Goal: Information Seeking & Learning: Learn about a topic

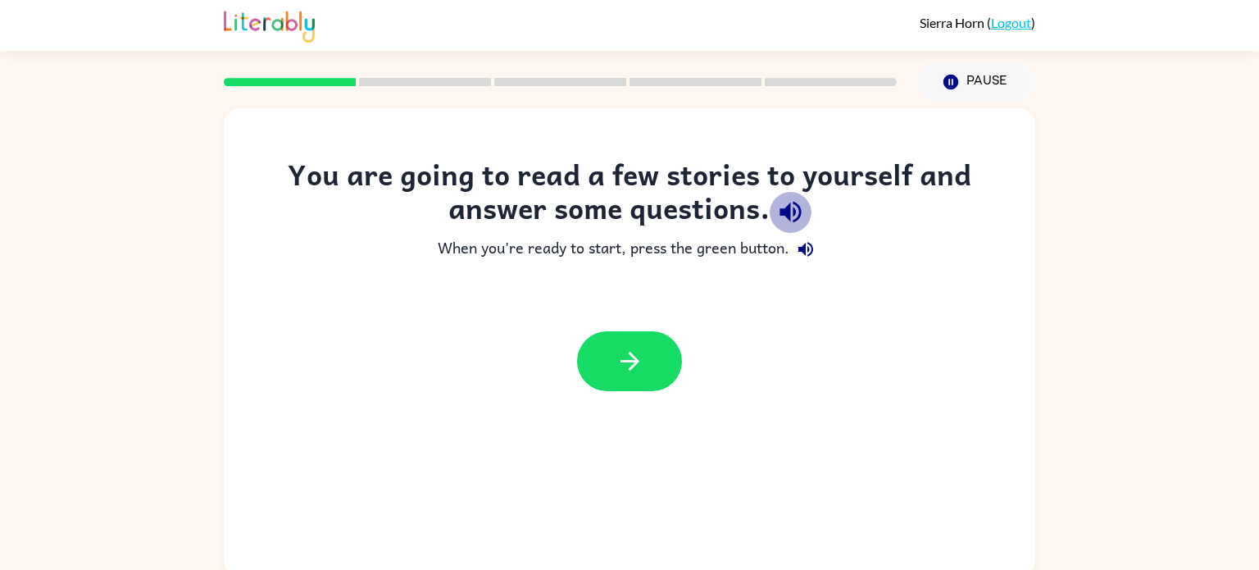
click at [788, 206] on icon "button" at bounding box center [789, 212] width 21 height 21
click at [810, 244] on icon "button" at bounding box center [805, 249] width 15 height 15
click at [634, 376] on button "button" at bounding box center [629, 361] width 105 height 60
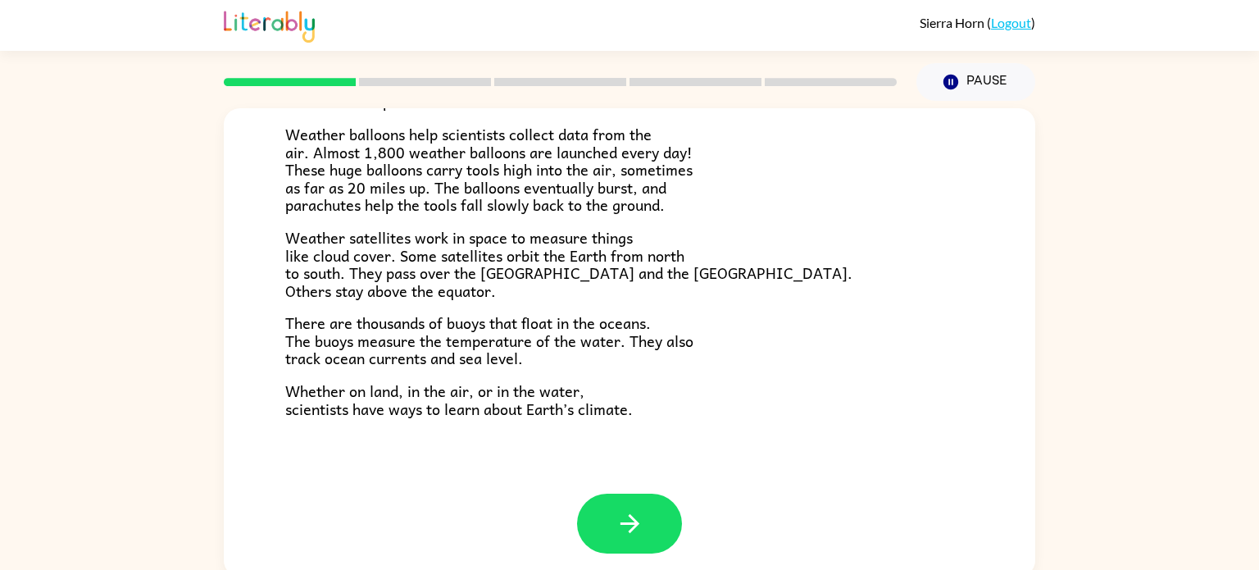
scroll to position [458, 0]
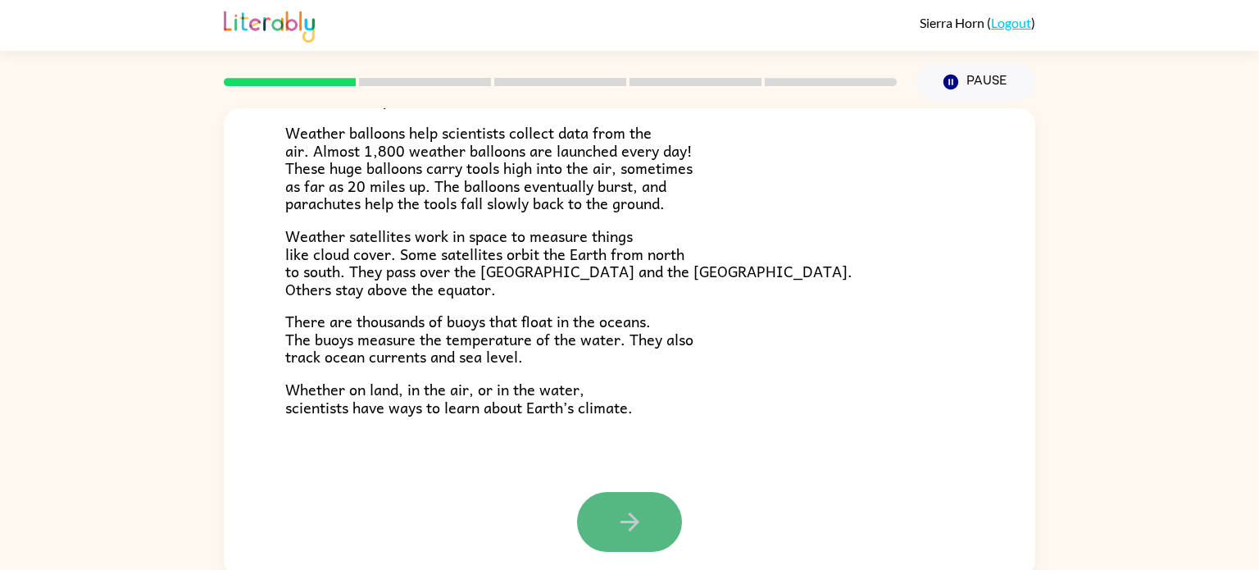
click at [660, 506] on button "button" at bounding box center [629, 522] width 105 height 60
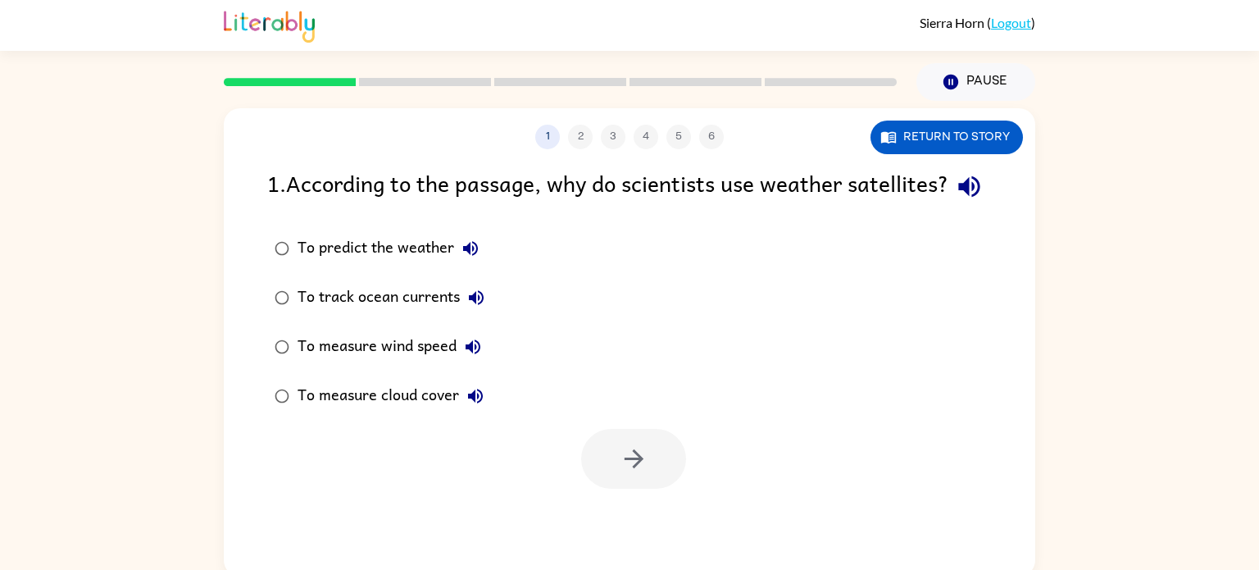
click at [958, 197] on icon "button" at bounding box center [968, 186] width 21 height 21
click at [479, 258] on icon "button" at bounding box center [471, 248] width 20 height 20
click at [479, 307] on icon "button" at bounding box center [476, 298] width 20 height 20
click at [474, 305] on icon "button" at bounding box center [476, 297] width 15 height 15
click at [479, 356] on icon "button" at bounding box center [473, 347] width 20 height 20
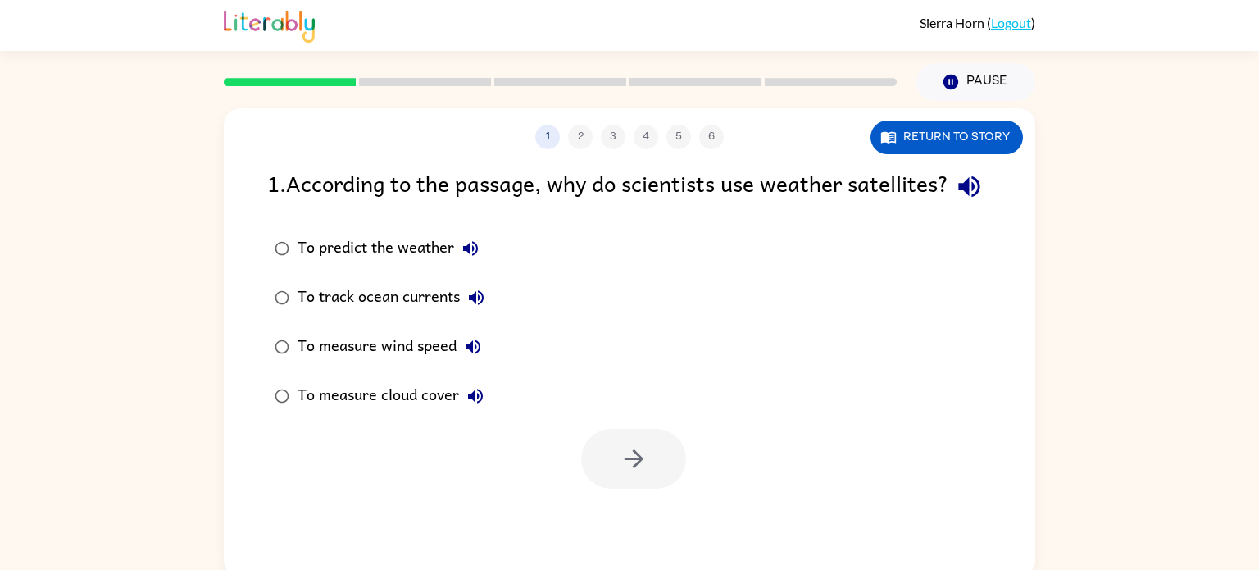
click at [474, 363] on button "To measure wind speed" at bounding box center [472, 346] width 33 height 33
click at [478, 406] on icon "button" at bounding box center [475, 396] width 20 height 20
click at [965, 142] on button "Return to story" at bounding box center [946, 137] width 152 height 34
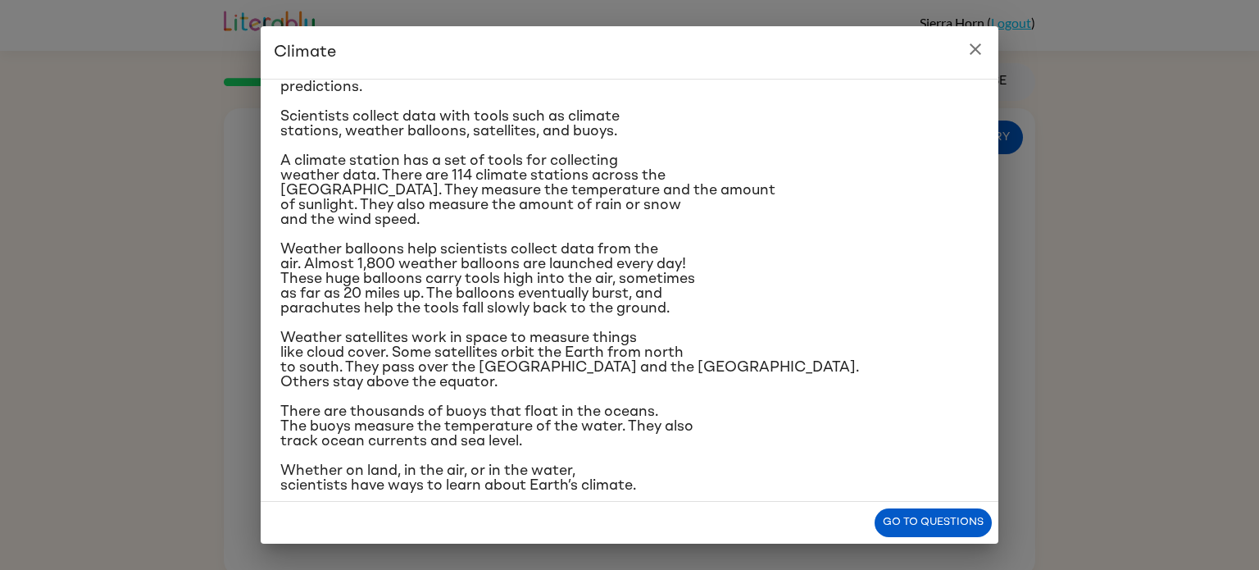
scroll to position [194, 0]
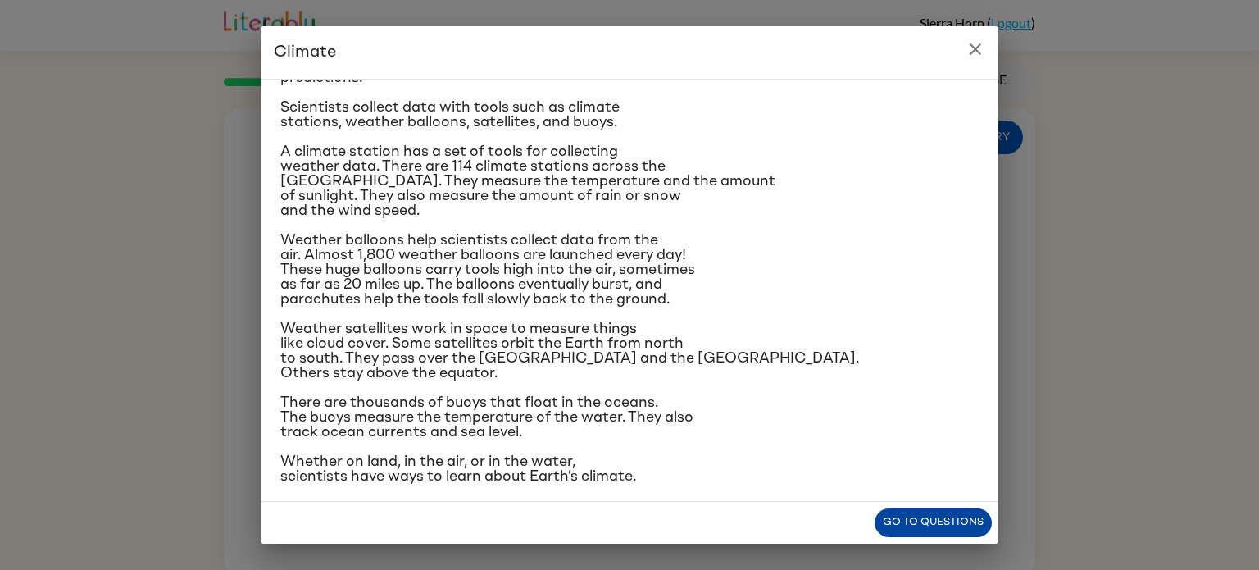
click at [903, 519] on button "Go to questions" at bounding box center [932, 522] width 117 height 29
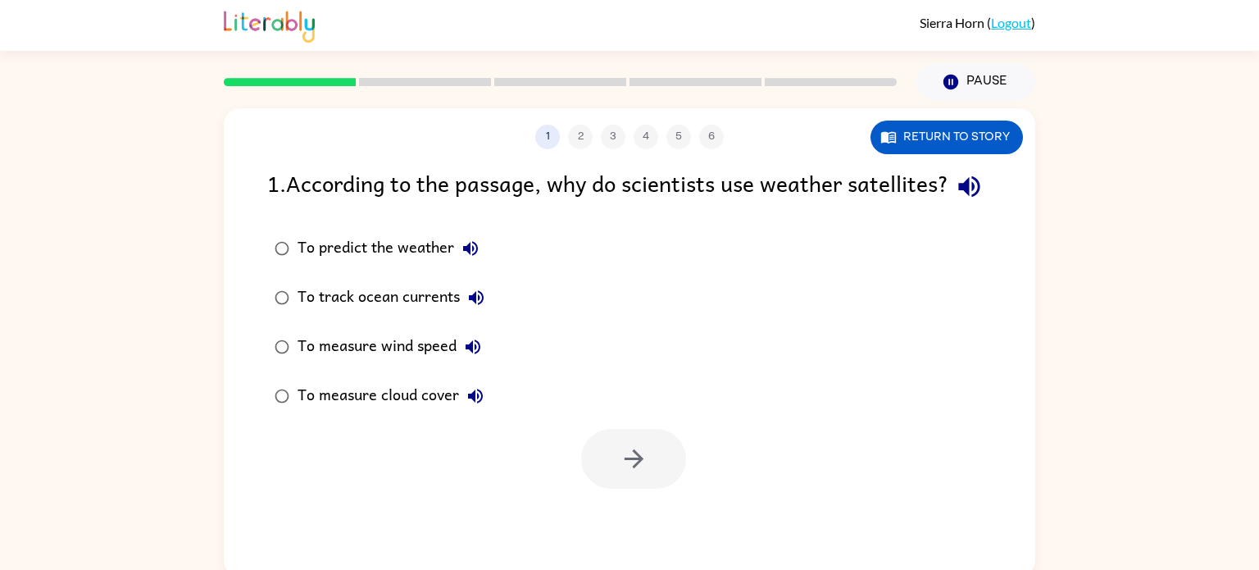
click at [421, 412] on div "To measure cloud cover" at bounding box center [394, 395] width 194 height 33
click at [611, 473] on button "button" at bounding box center [633, 459] width 105 height 60
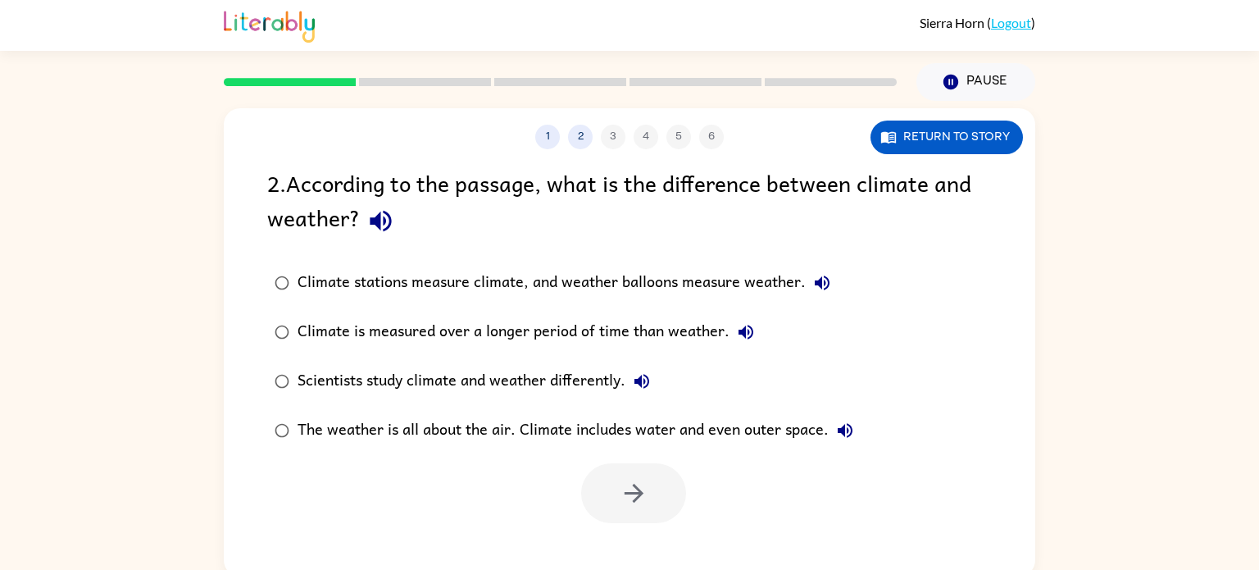
click at [388, 225] on icon "button" at bounding box center [380, 221] width 21 height 21
click at [1008, 137] on button "Return to story" at bounding box center [946, 137] width 152 height 34
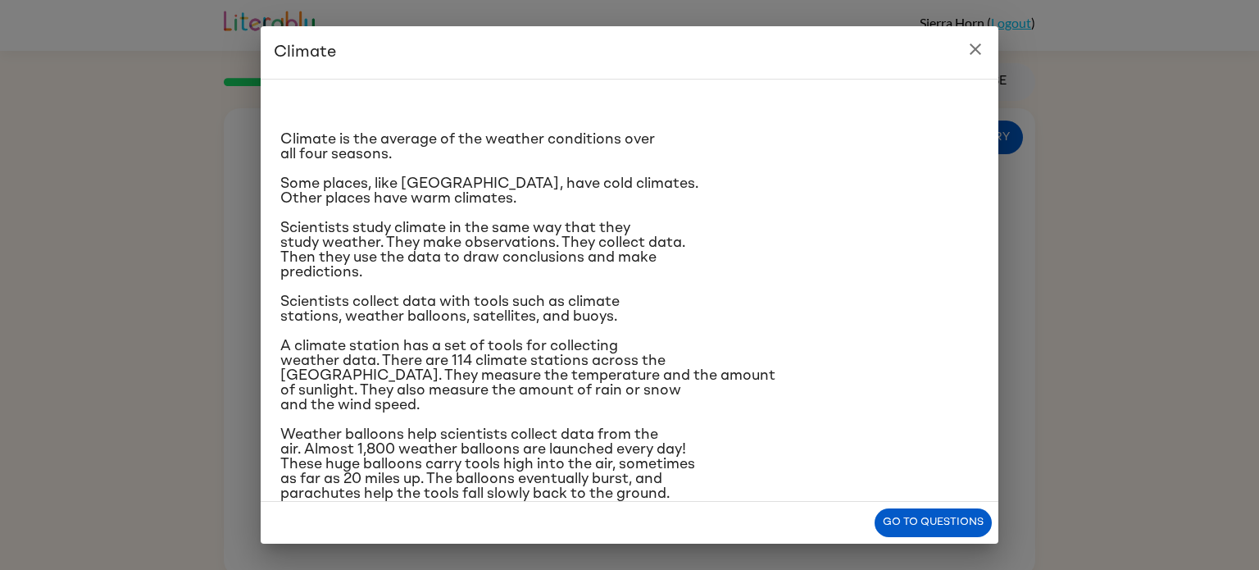
scroll to position [6, 0]
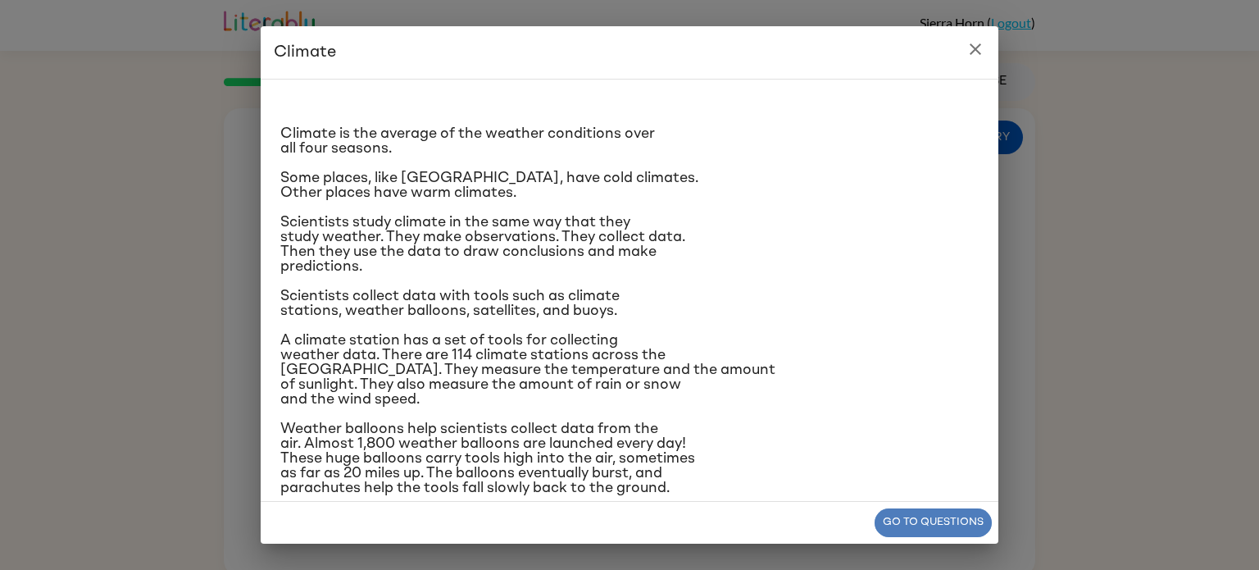
click at [935, 514] on button "Go to questions" at bounding box center [932, 522] width 117 height 29
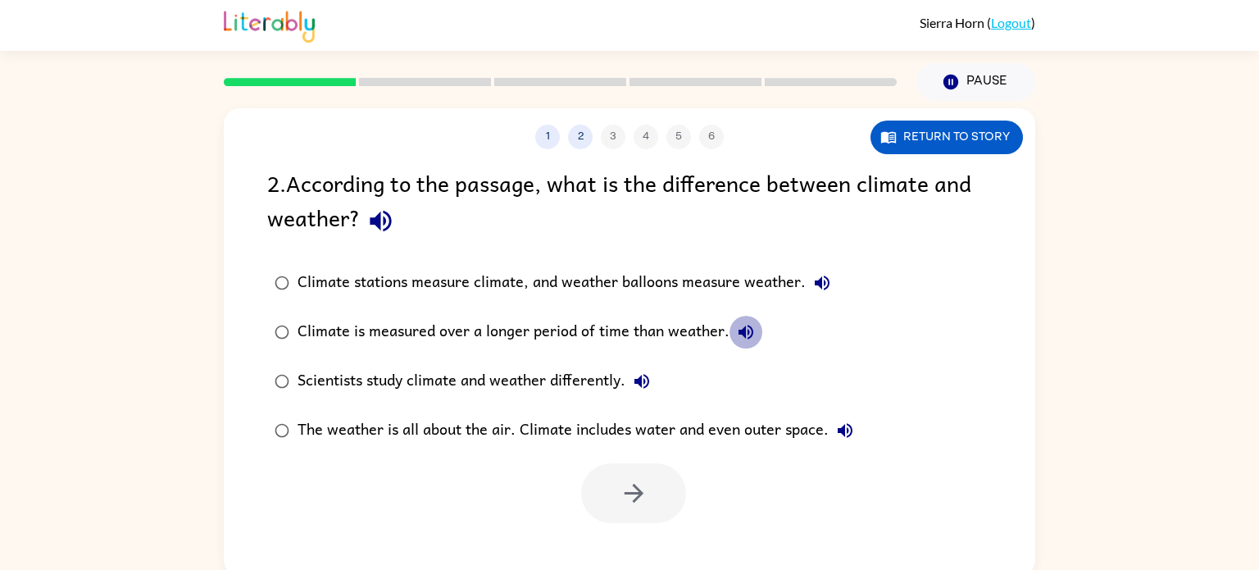
click at [748, 328] on icon "button" at bounding box center [745, 332] width 15 height 15
click at [661, 334] on div "Climate is measured over a longer period of time than weather." at bounding box center [529, 332] width 465 height 33
click at [624, 497] on icon "button" at bounding box center [634, 493] width 29 height 29
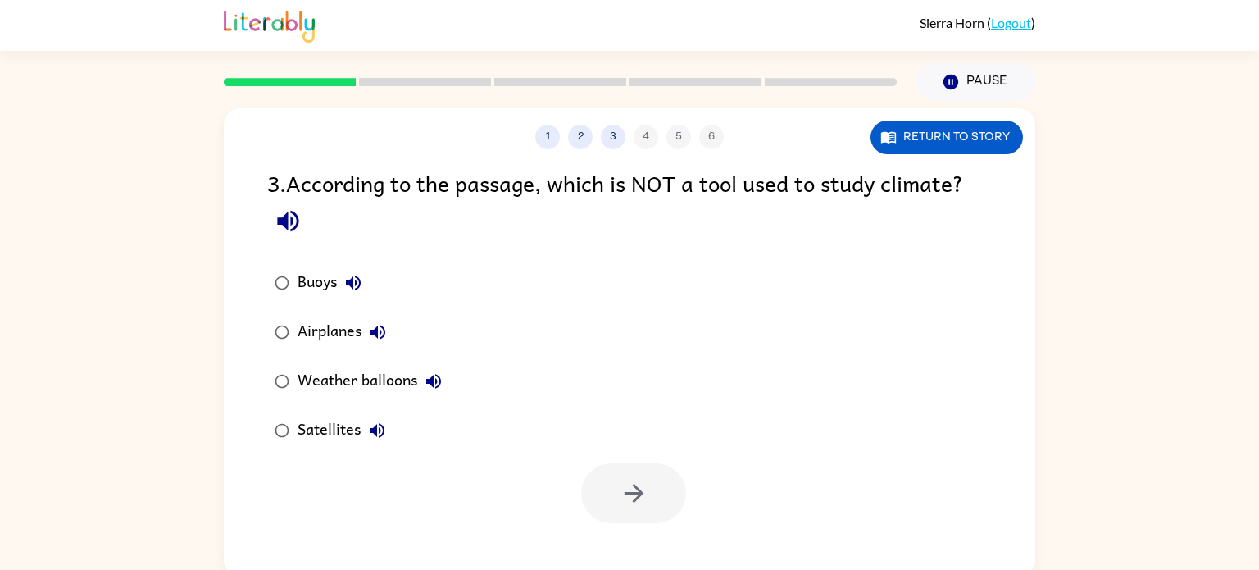
click at [292, 228] on icon "button" at bounding box center [288, 221] width 29 height 29
click at [325, 333] on div "Airplanes" at bounding box center [345, 332] width 97 height 33
click at [623, 489] on icon "button" at bounding box center [634, 493] width 29 height 29
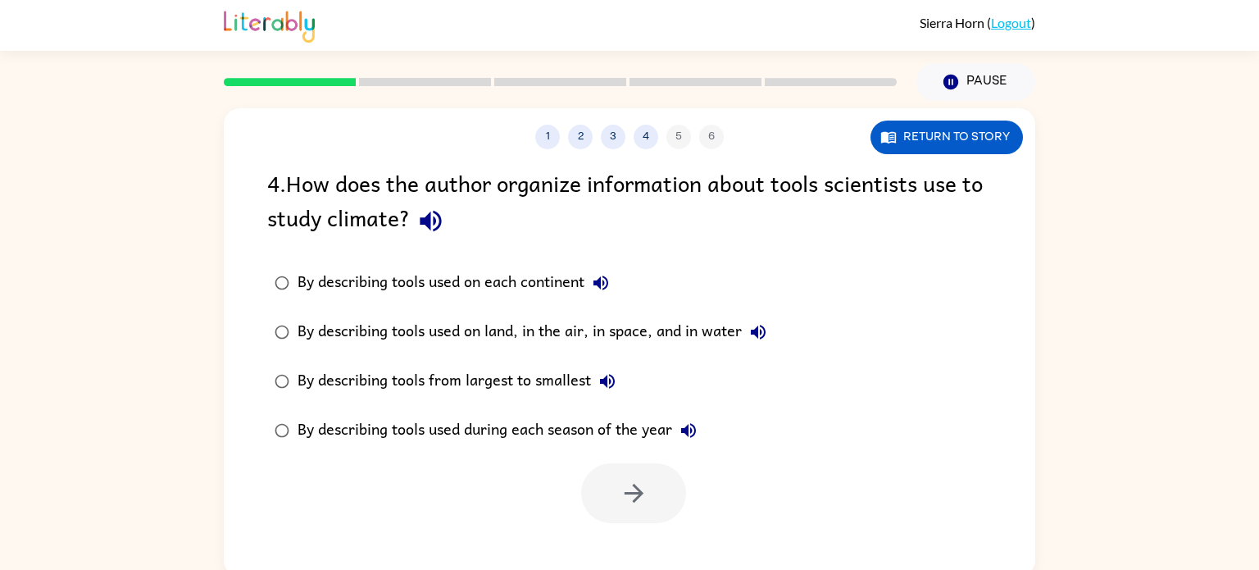
click at [431, 223] on icon "button" at bounding box center [430, 221] width 29 height 29
click at [598, 281] on icon "button" at bounding box center [600, 282] width 15 height 15
click at [772, 339] on button "By describing tools used on land, in the air, in space, and in water" at bounding box center [758, 332] width 33 height 33
click at [612, 383] on icon "button" at bounding box center [607, 381] width 20 height 20
click at [688, 429] on icon "button" at bounding box center [688, 430] width 15 height 15
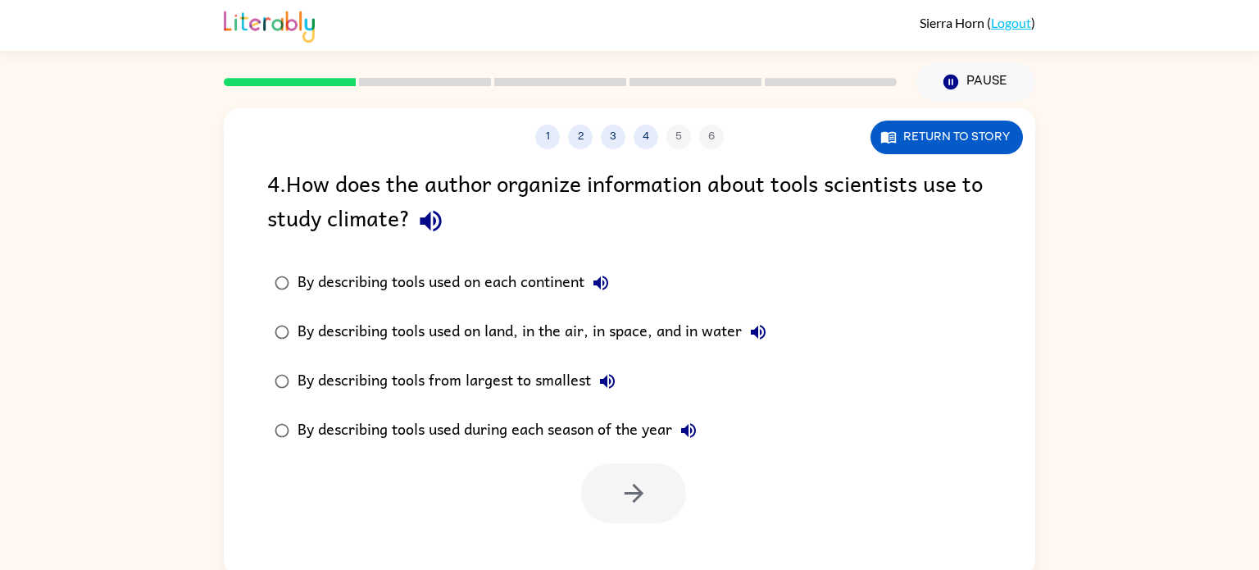
click at [647, 330] on div "By describing tools used on land, in the air, in space, and in water" at bounding box center [535, 332] width 477 height 33
click at [624, 506] on icon "button" at bounding box center [634, 493] width 29 height 29
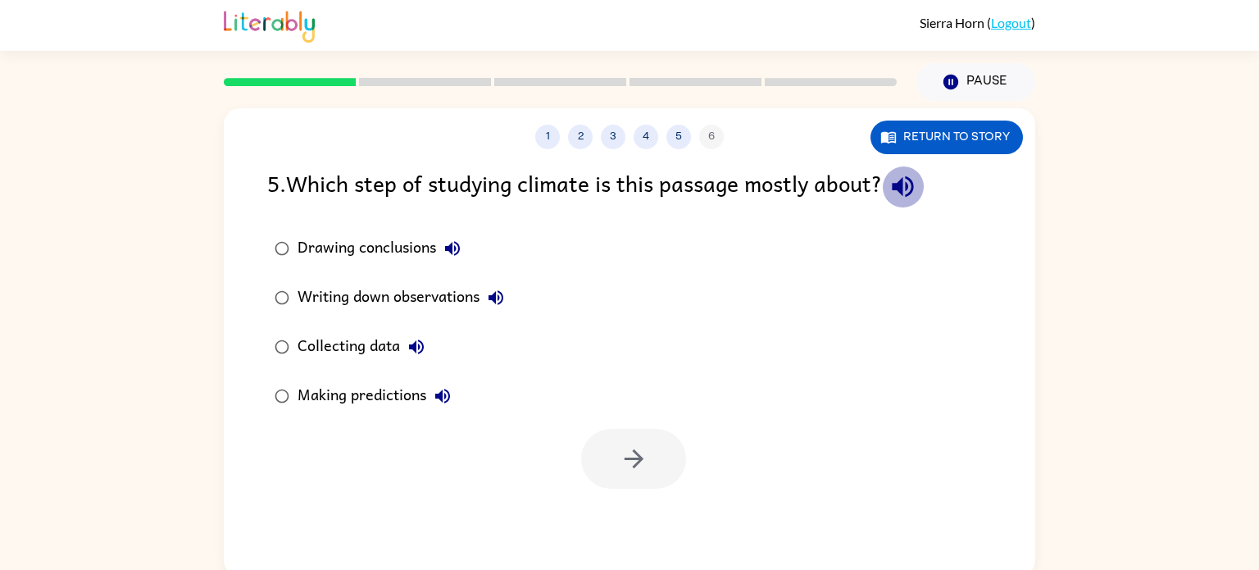
click at [899, 193] on icon "button" at bounding box center [902, 186] width 29 height 29
click at [462, 242] on icon "button" at bounding box center [453, 248] width 20 height 20
click at [500, 293] on icon "button" at bounding box center [496, 298] width 20 height 20
click at [418, 352] on icon "button" at bounding box center [416, 347] width 20 height 20
click at [449, 393] on icon "button" at bounding box center [442, 395] width 15 height 15
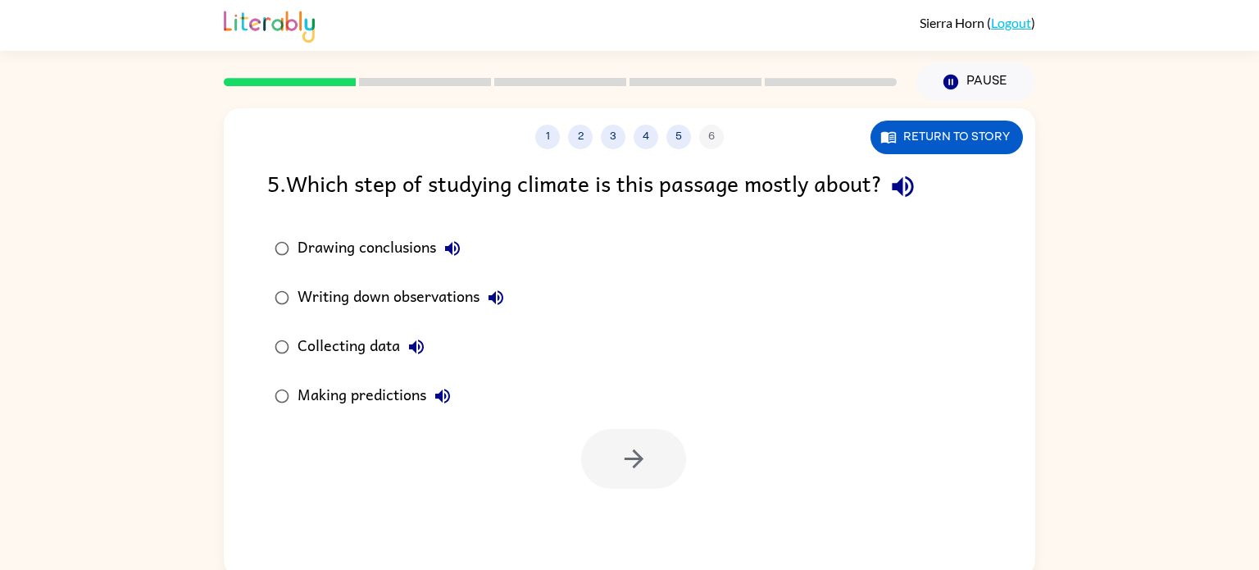
click at [334, 383] on div "Making predictions" at bounding box center [377, 395] width 161 height 33
click at [320, 346] on div "Collecting data" at bounding box center [364, 346] width 135 height 33
click at [341, 386] on div "Making predictions" at bounding box center [377, 395] width 161 height 33
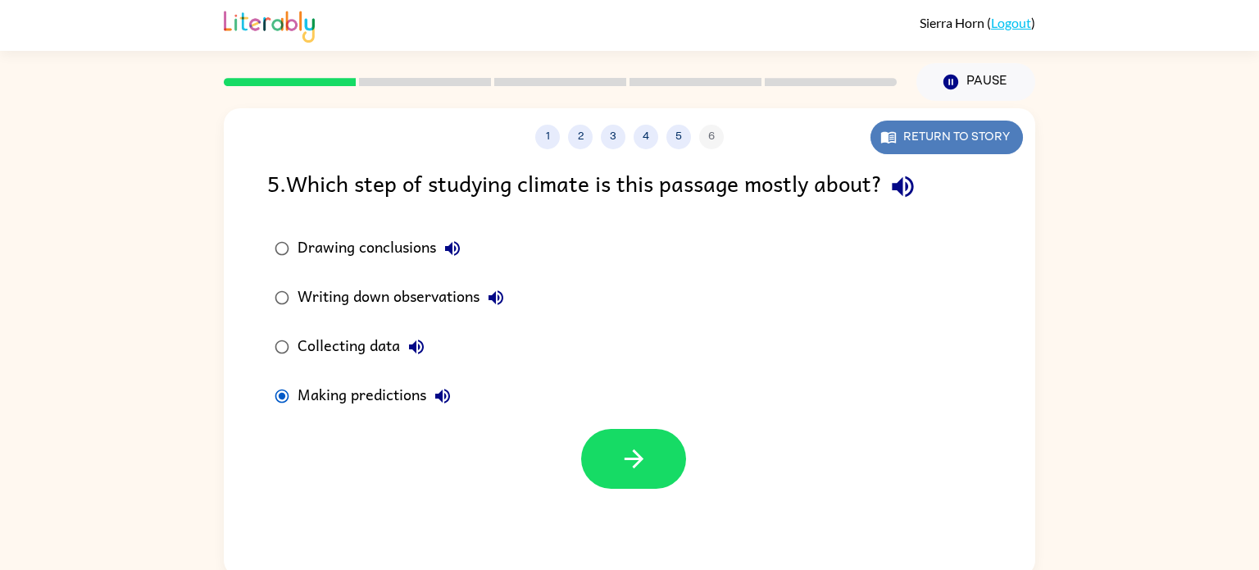
click at [984, 136] on button "Return to story" at bounding box center [946, 137] width 152 height 34
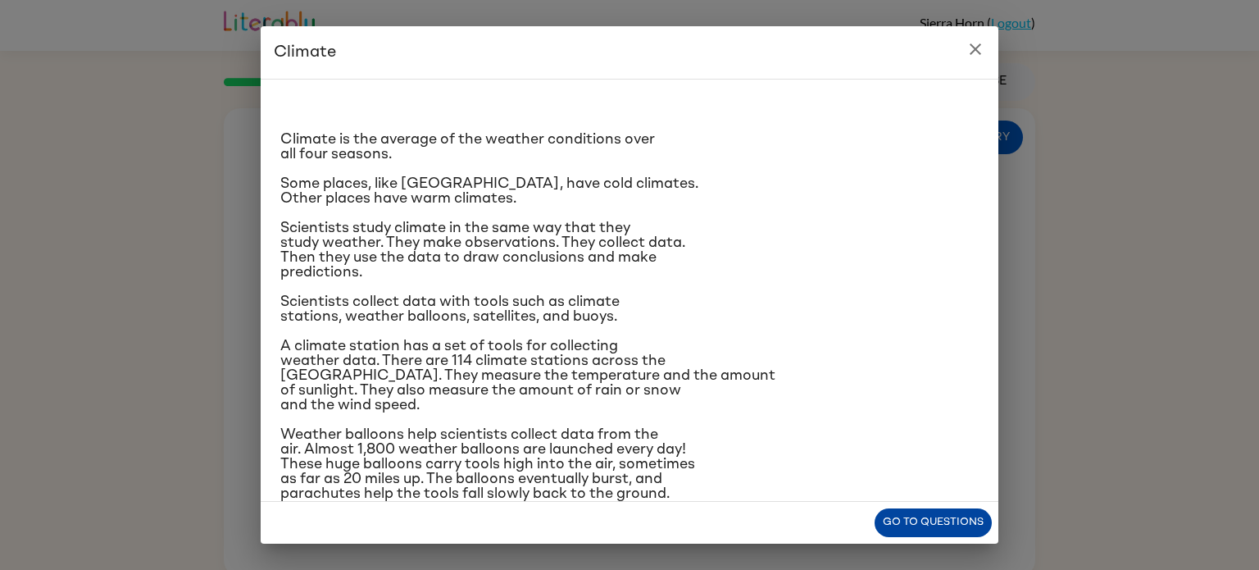
click at [919, 530] on button "Go to questions" at bounding box center [932, 522] width 117 height 29
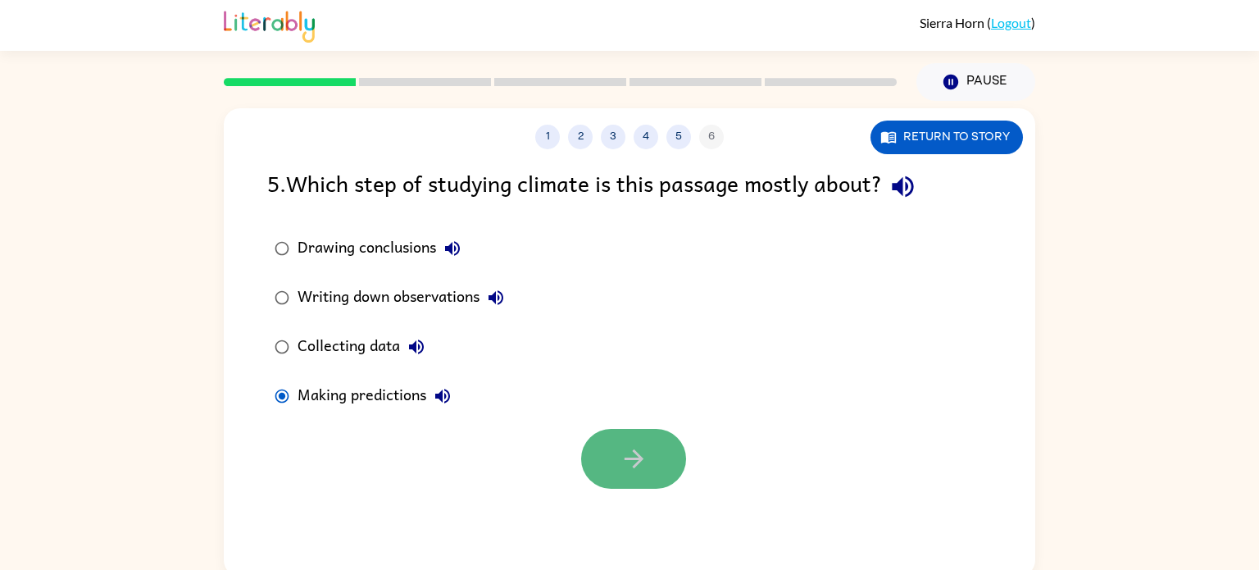
click at [636, 457] on icon "button" at bounding box center [633, 458] width 19 height 19
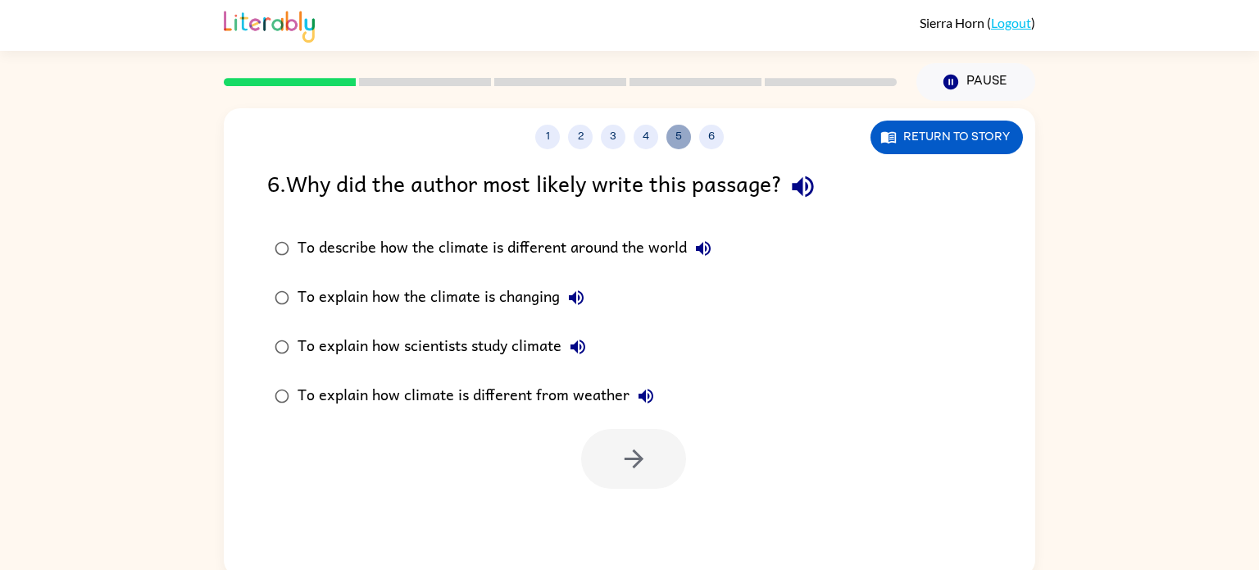
click at [669, 139] on button "5" at bounding box center [678, 137] width 25 height 25
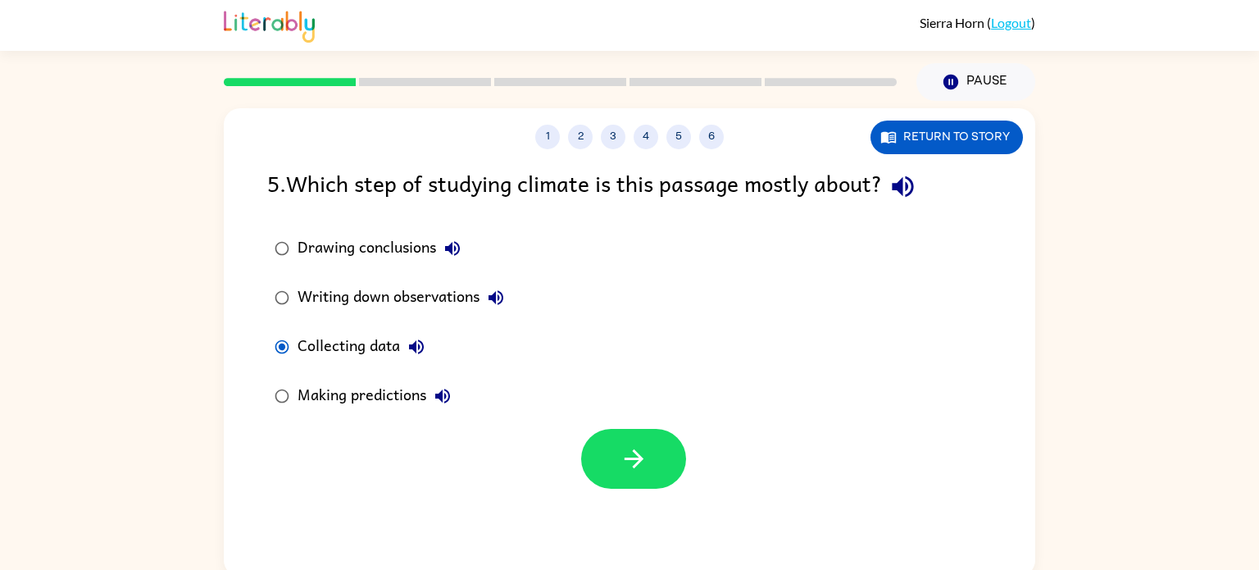
click at [345, 391] on div "Making predictions" at bounding box center [377, 395] width 161 height 33
click at [333, 352] on div "Collecting data" at bounding box center [364, 346] width 135 height 33
click at [628, 462] on icon "button" at bounding box center [634, 458] width 29 height 29
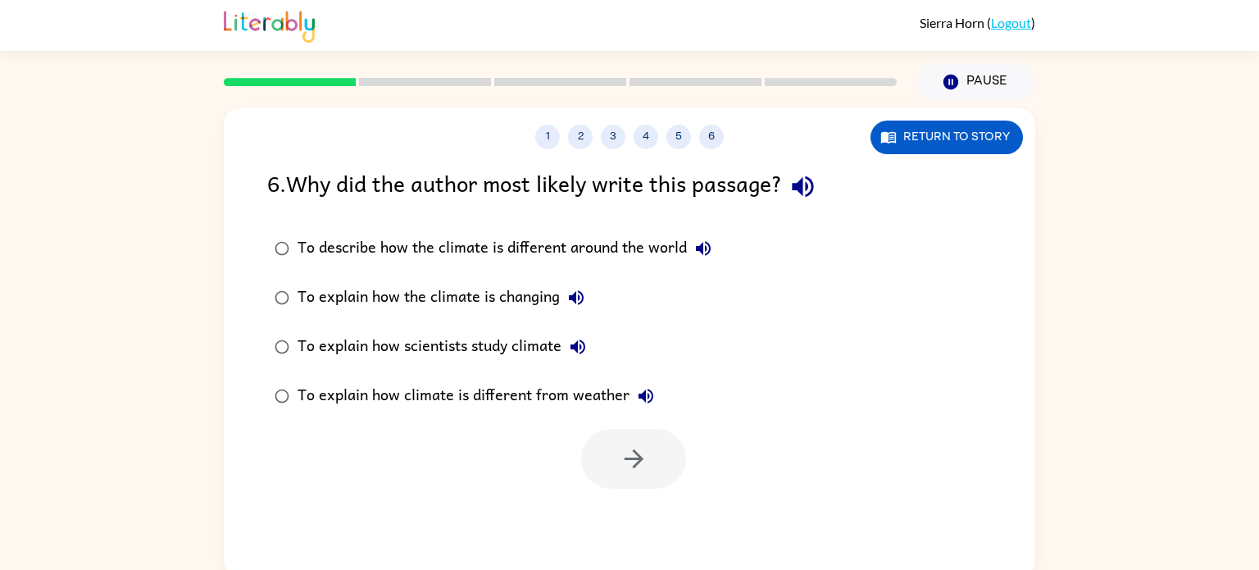
click at [701, 255] on icon "button" at bounding box center [703, 248] width 20 height 20
click at [579, 297] on icon "button" at bounding box center [576, 297] width 15 height 15
click at [586, 342] on icon "button" at bounding box center [578, 347] width 20 height 20
click at [404, 345] on div "To explain how scientists study climate" at bounding box center [445, 346] width 297 height 33
click at [645, 401] on icon "button" at bounding box center [646, 396] width 20 height 20
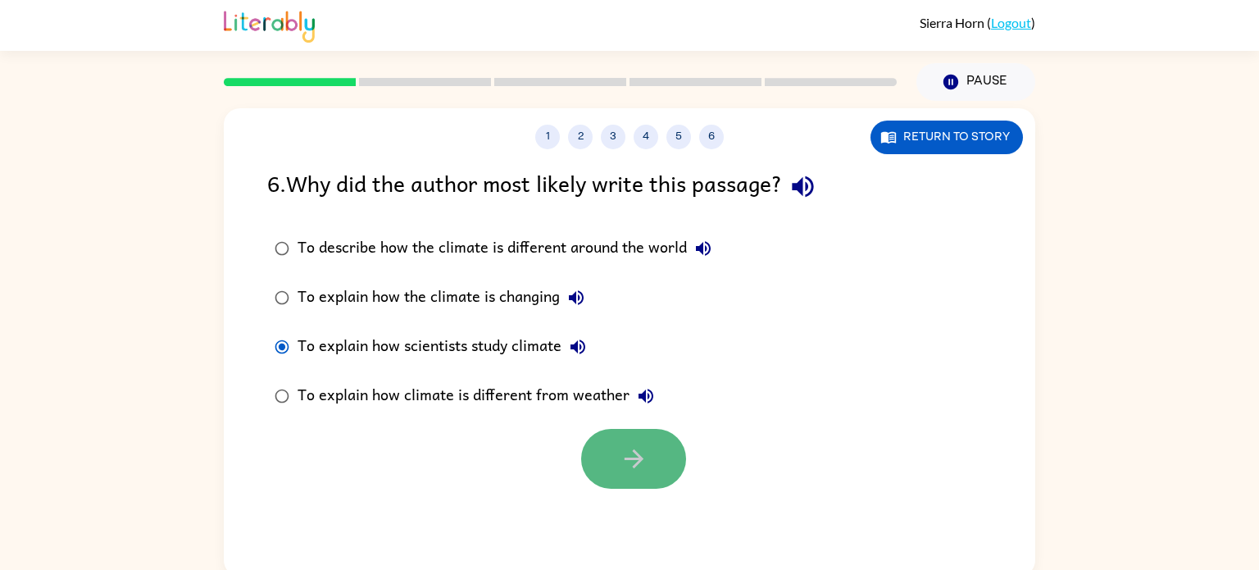
click at [652, 474] on button "button" at bounding box center [633, 459] width 105 height 60
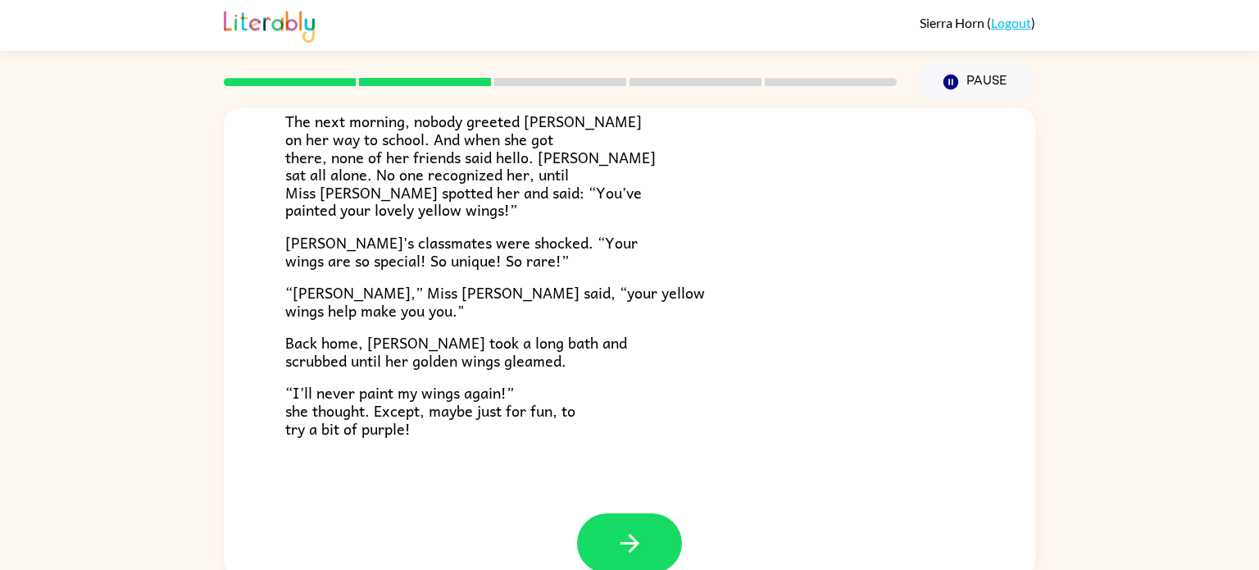
scroll to position [458, 0]
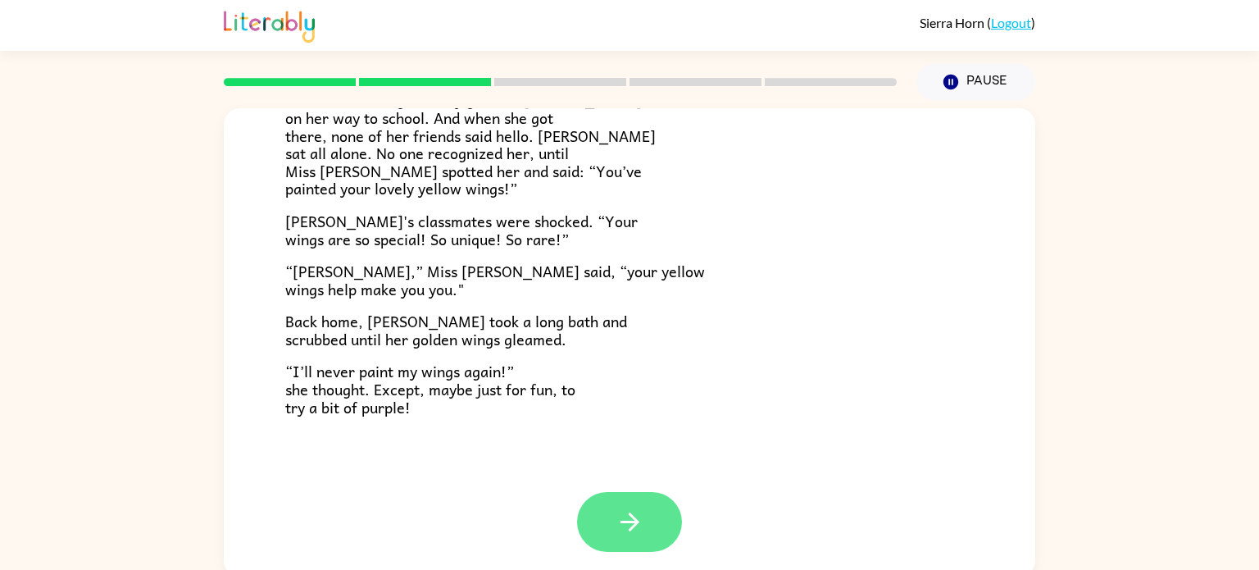
click at [637, 513] on icon "button" at bounding box center [629, 521] width 29 height 29
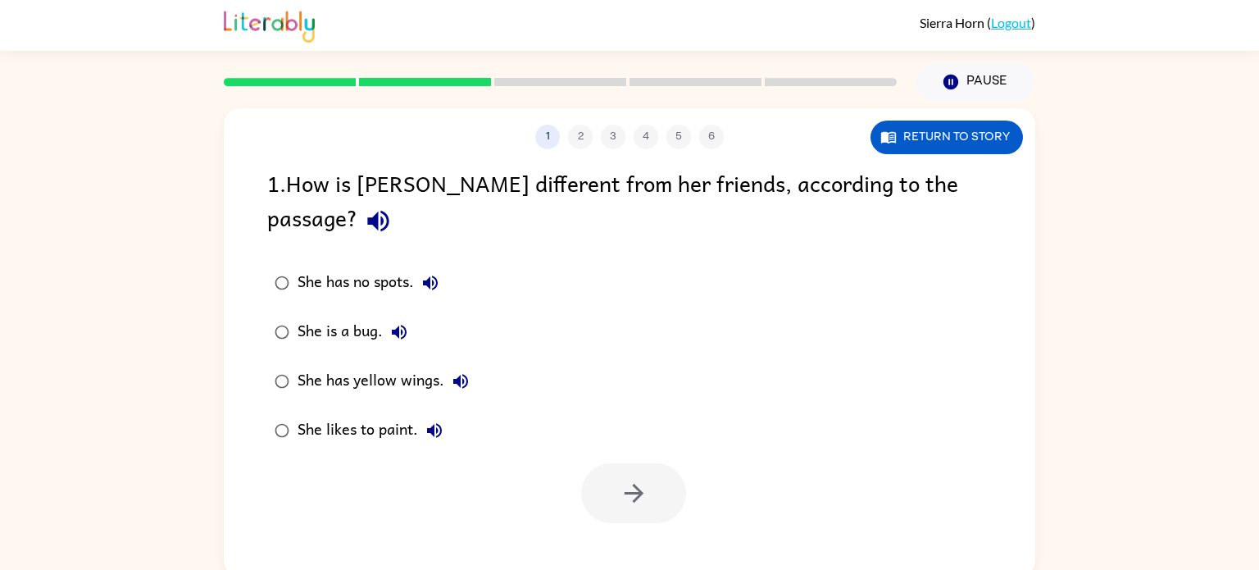
scroll to position [0, 0]
click at [384, 365] on div "She has yellow wings." at bounding box center [386, 381] width 179 height 33
click at [613, 463] on button "button" at bounding box center [633, 493] width 105 height 60
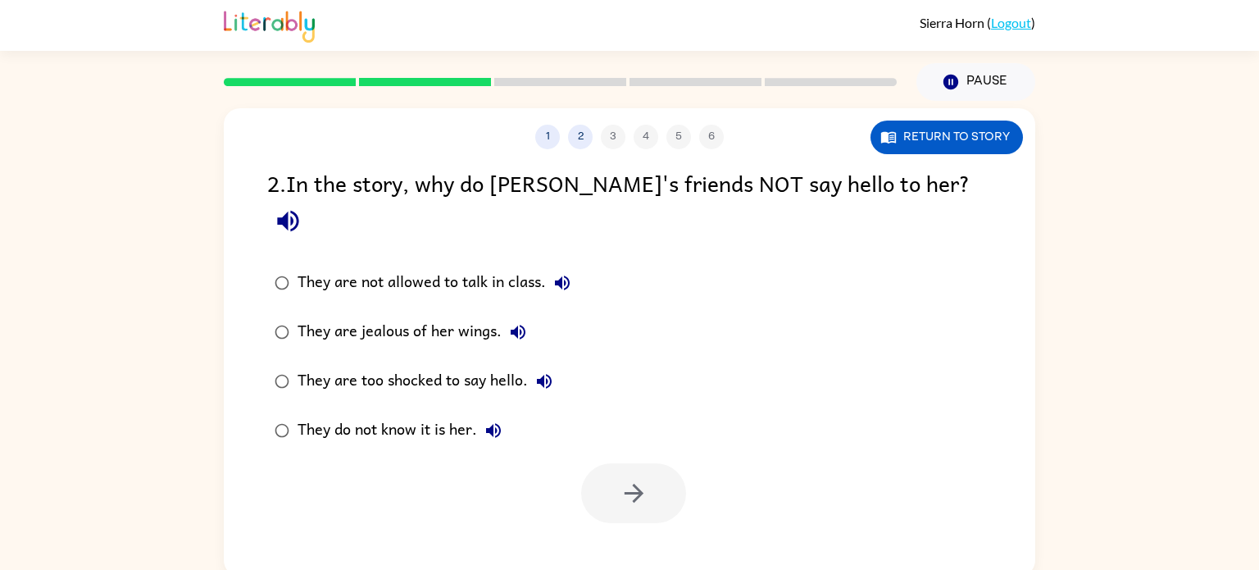
click at [566, 275] on icon "button" at bounding box center [562, 282] width 15 height 15
click at [525, 322] on icon "button" at bounding box center [518, 332] width 20 height 20
click at [552, 371] on icon "button" at bounding box center [544, 381] width 20 height 20
click at [488, 423] on icon "button" at bounding box center [493, 430] width 15 height 15
click at [433, 414] on div "They do not know it is her." at bounding box center [403, 430] width 212 height 33
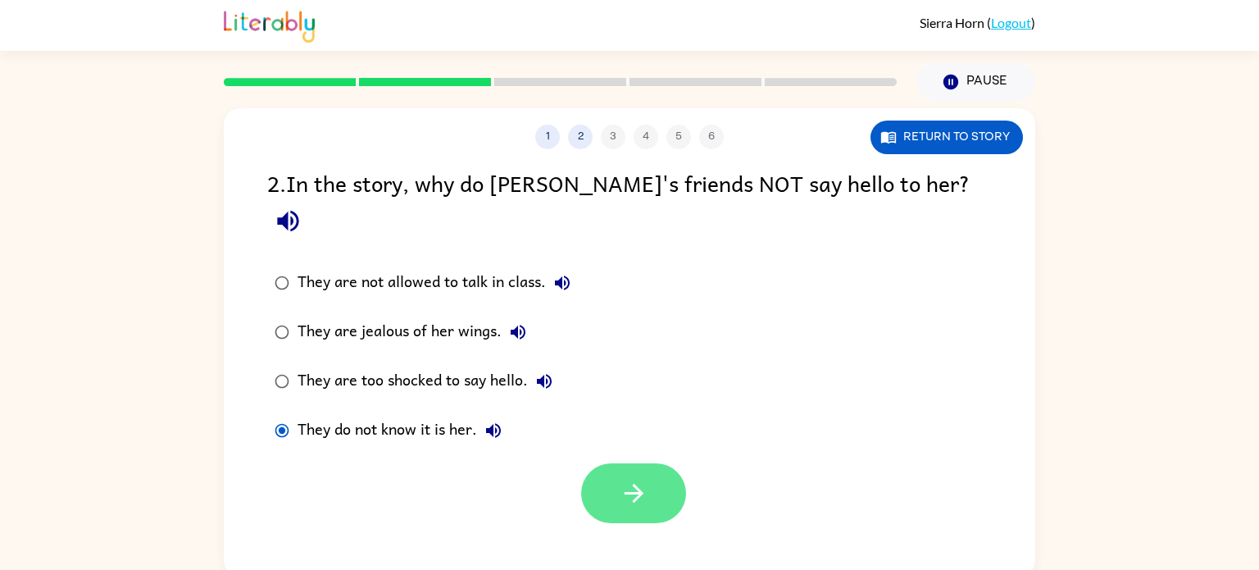
click at [614, 463] on button "button" at bounding box center [633, 493] width 105 height 60
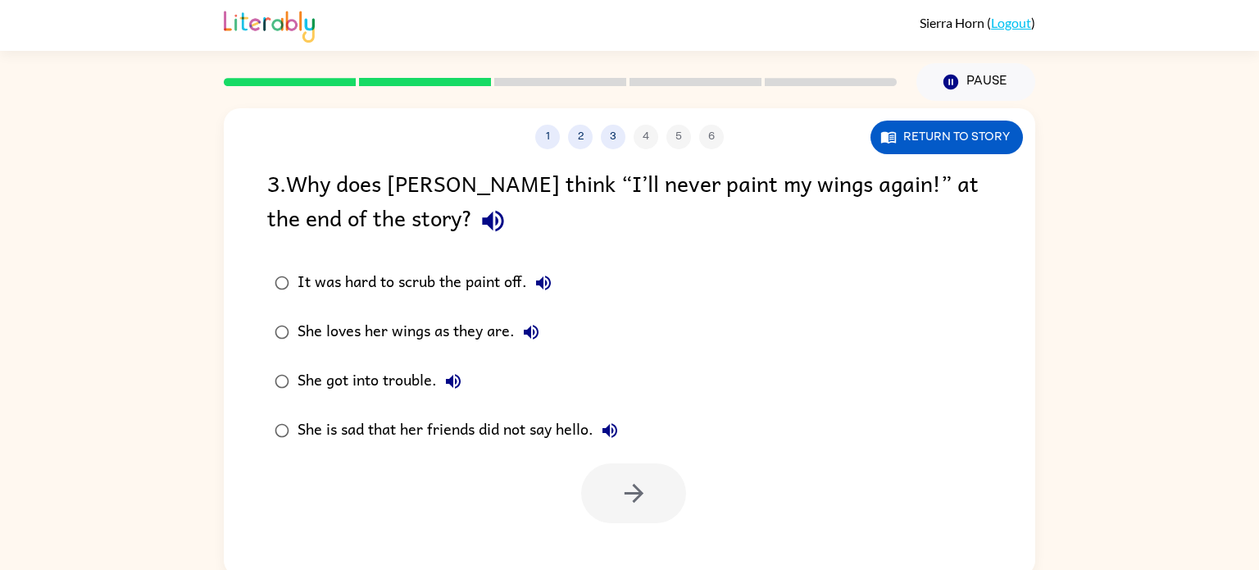
click at [479, 222] on icon "button" at bounding box center [493, 221] width 29 height 29
click at [533, 271] on button "It was hard to scrub the paint off." at bounding box center [543, 282] width 33 height 33
click at [533, 336] on icon "button" at bounding box center [531, 332] width 20 height 20
click at [467, 341] on div "She loves her wings as they are." at bounding box center [422, 332] width 250 height 33
click at [458, 376] on icon "button" at bounding box center [453, 381] width 20 height 20
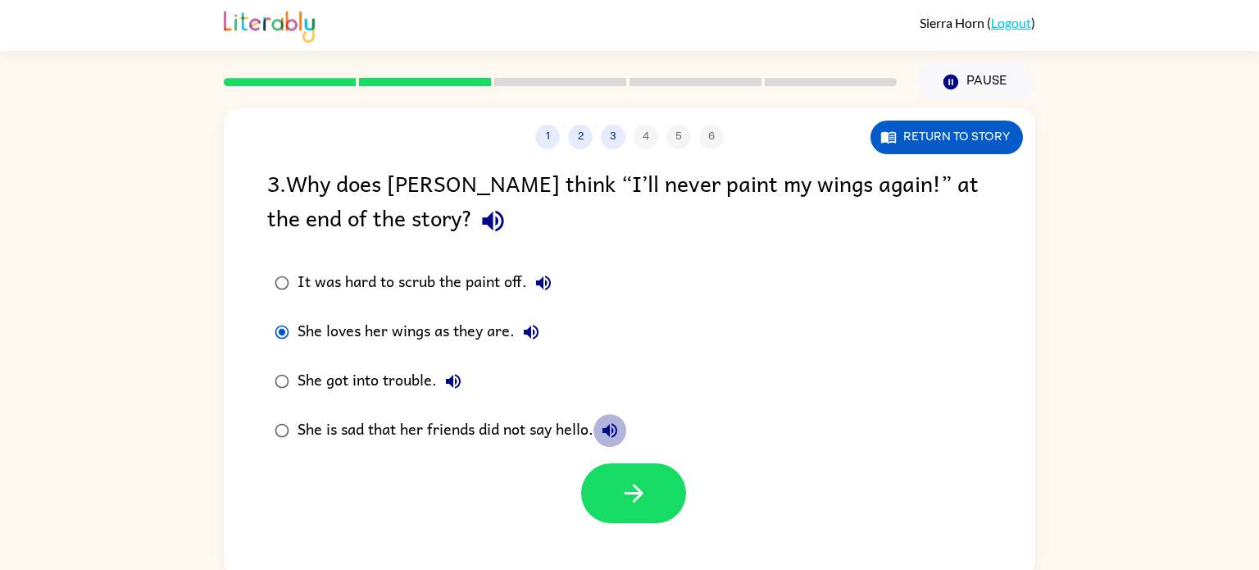
click at [613, 428] on icon "button" at bounding box center [610, 430] width 20 height 20
click at [649, 507] on button "button" at bounding box center [633, 493] width 105 height 60
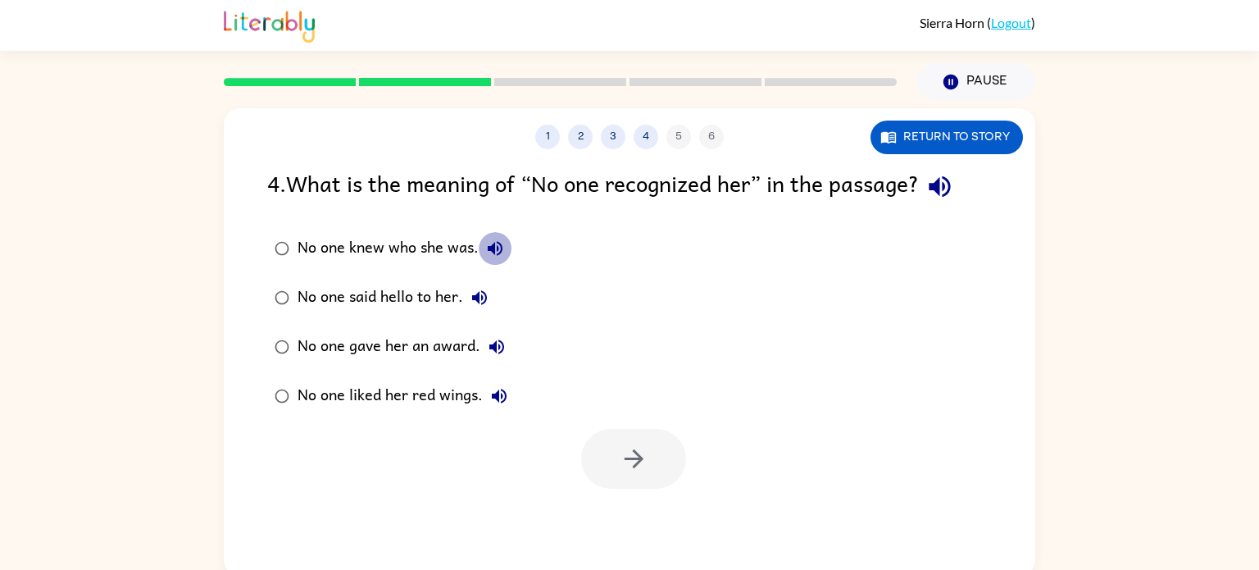
click at [507, 247] on button "No one knew who she was." at bounding box center [495, 248] width 33 height 33
click at [481, 300] on icon "button" at bounding box center [479, 297] width 15 height 15
click at [498, 345] on icon "button" at bounding box center [496, 346] width 15 height 15
click at [503, 406] on icon "button" at bounding box center [499, 396] width 20 height 20
click at [415, 247] on div "No one knew who she was." at bounding box center [404, 248] width 214 height 33
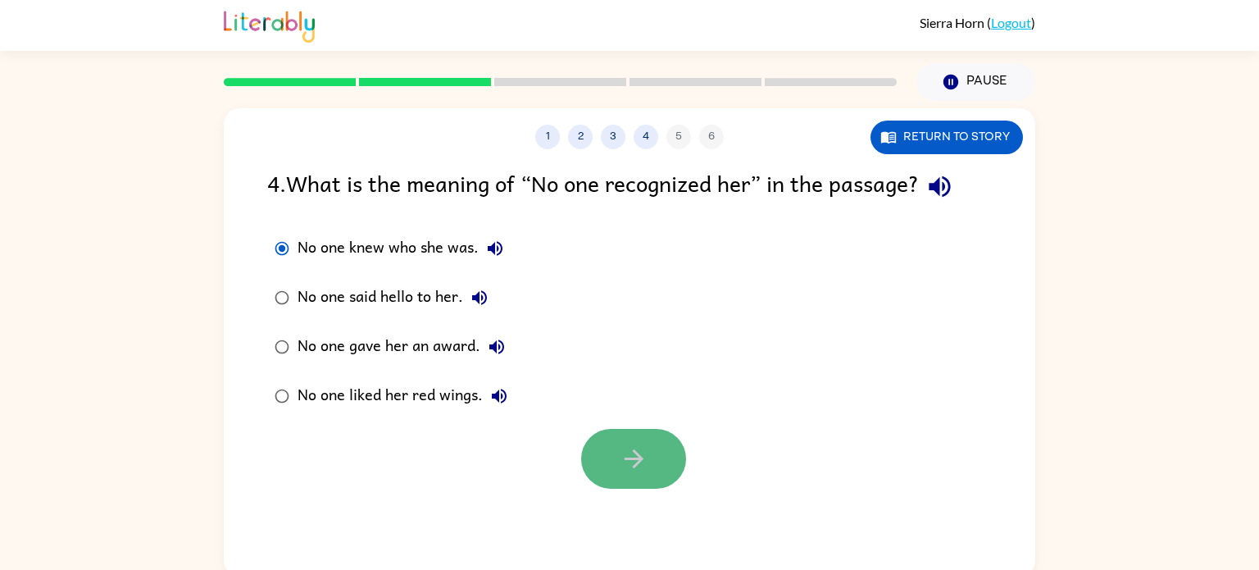
click at [651, 479] on button "button" at bounding box center [633, 459] width 105 height 60
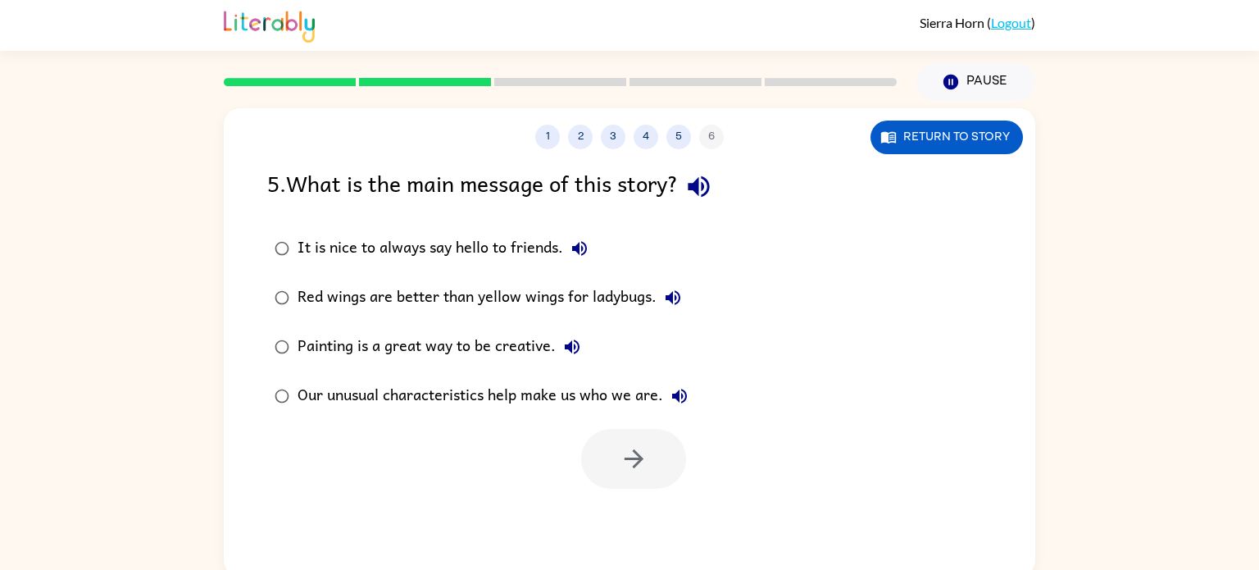
click at [686, 201] on div "5 . What is the main message of this story?" at bounding box center [629, 187] width 724 height 42
click at [701, 186] on icon "button" at bounding box center [698, 186] width 21 height 21
click at [583, 247] on icon "button" at bounding box center [579, 248] width 15 height 15
click at [670, 295] on icon "button" at bounding box center [672, 297] width 15 height 15
click at [588, 346] on label "Painting is a great way to be creative." at bounding box center [481, 346] width 446 height 49
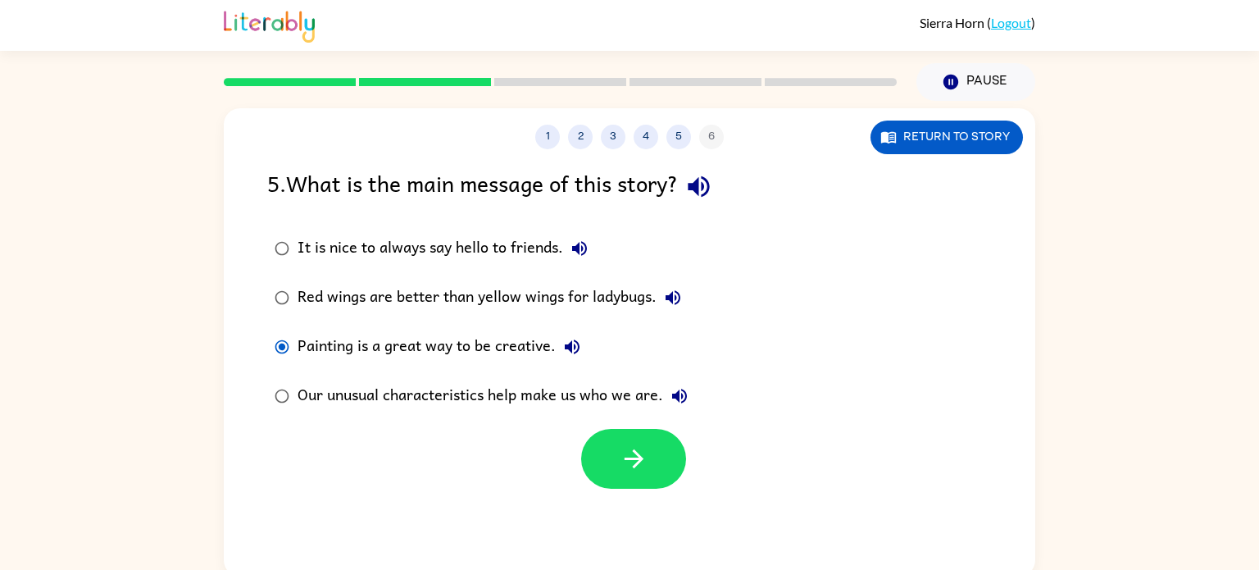
click at [627, 397] on div "Our unusual characteristics help make us who we are." at bounding box center [496, 395] width 398 height 33
click at [689, 397] on icon "button" at bounding box center [680, 396] width 20 height 20
click at [627, 464] on icon "button" at bounding box center [634, 458] width 29 height 29
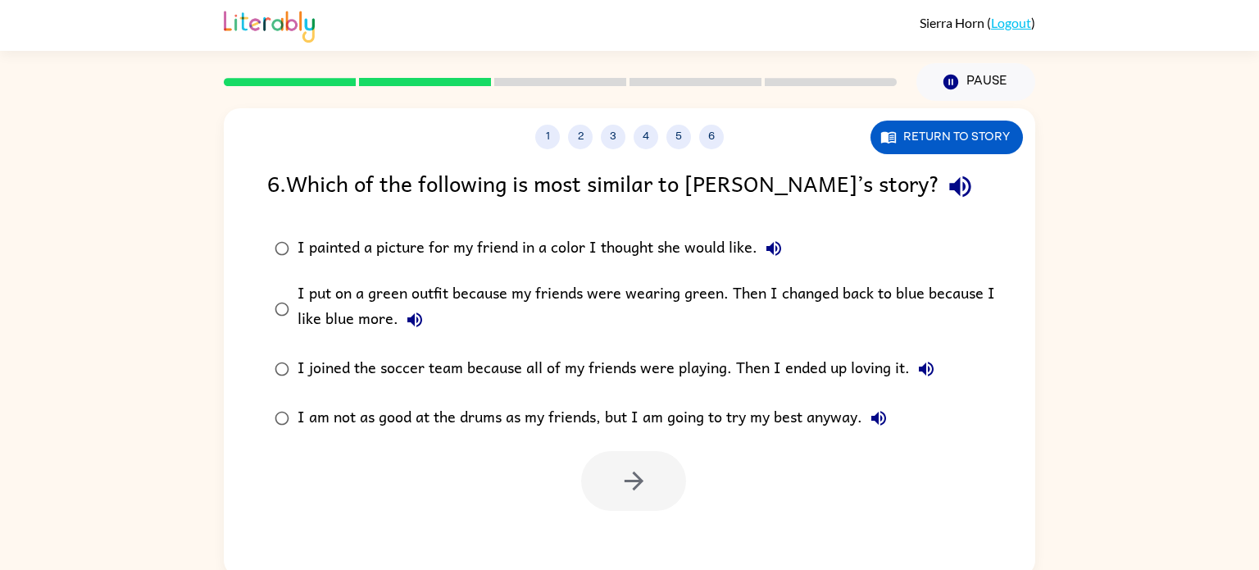
click at [946, 192] on icon "button" at bounding box center [960, 186] width 29 height 29
click at [774, 244] on icon "button" at bounding box center [774, 248] width 20 height 20
click at [409, 328] on icon "button" at bounding box center [415, 320] width 20 height 20
click at [919, 378] on icon "button" at bounding box center [926, 369] width 20 height 20
click at [886, 420] on icon "button" at bounding box center [879, 418] width 20 height 20
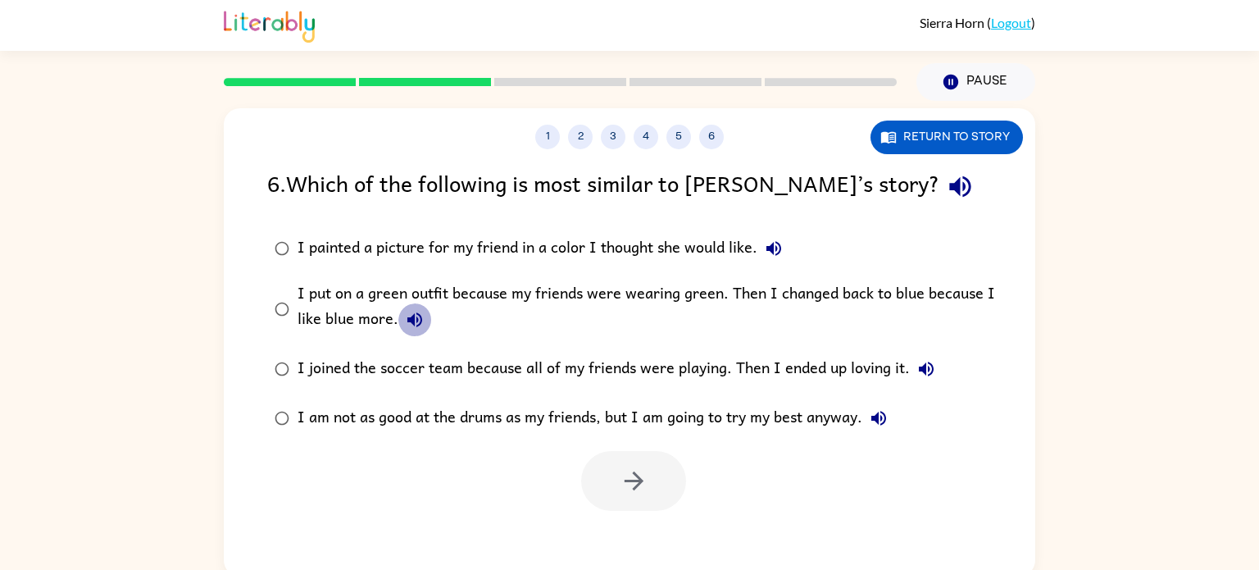
click at [414, 320] on icon "button" at bounding box center [415, 320] width 20 height 20
click at [407, 314] on icon "button" at bounding box center [415, 320] width 20 height 20
click at [928, 354] on button "I joined the soccer team because all of my friends were playing. Then I ended u…" at bounding box center [926, 368] width 33 height 33
click at [930, 360] on icon "button" at bounding box center [926, 369] width 20 height 20
click at [901, 418] on label "I am not as good at the drums as my friends, but I am going to try my best anyw…" at bounding box center [640, 417] width 764 height 49
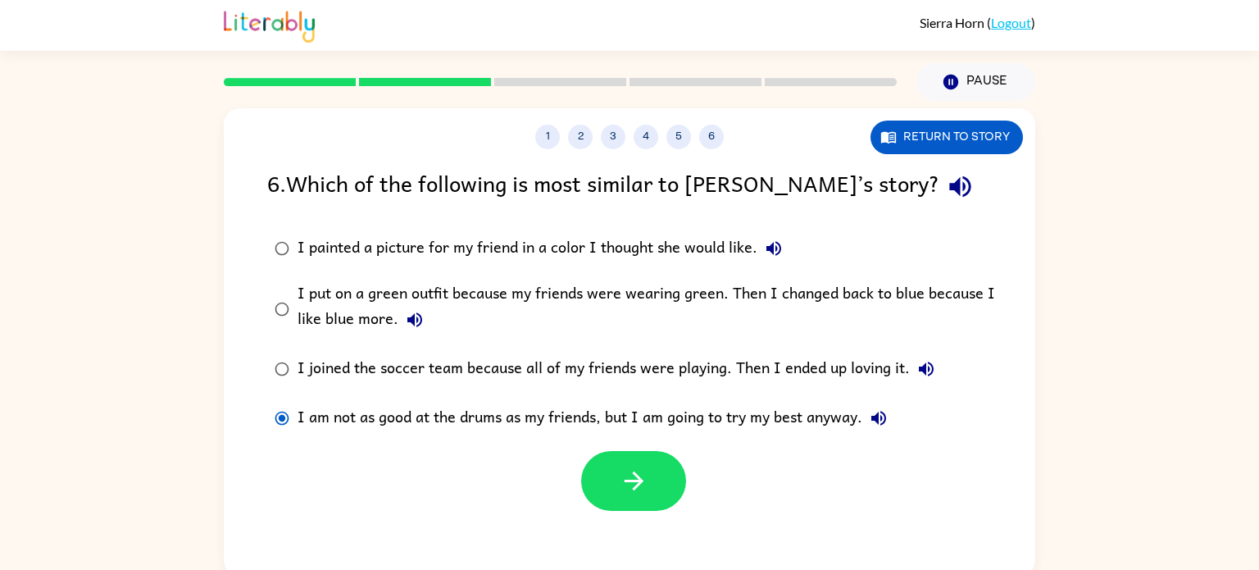
click at [886, 415] on icon "button" at bounding box center [878, 418] width 15 height 15
click at [884, 416] on icon "button" at bounding box center [879, 418] width 20 height 20
click at [486, 290] on div "I put on a green outfit because my friends were wearing green. Then I changed b…" at bounding box center [655, 308] width 716 height 55
click at [419, 321] on icon "button" at bounding box center [414, 319] width 15 height 15
click at [639, 496] on button "button" at bounding box center [633, 481] width 105 height 60
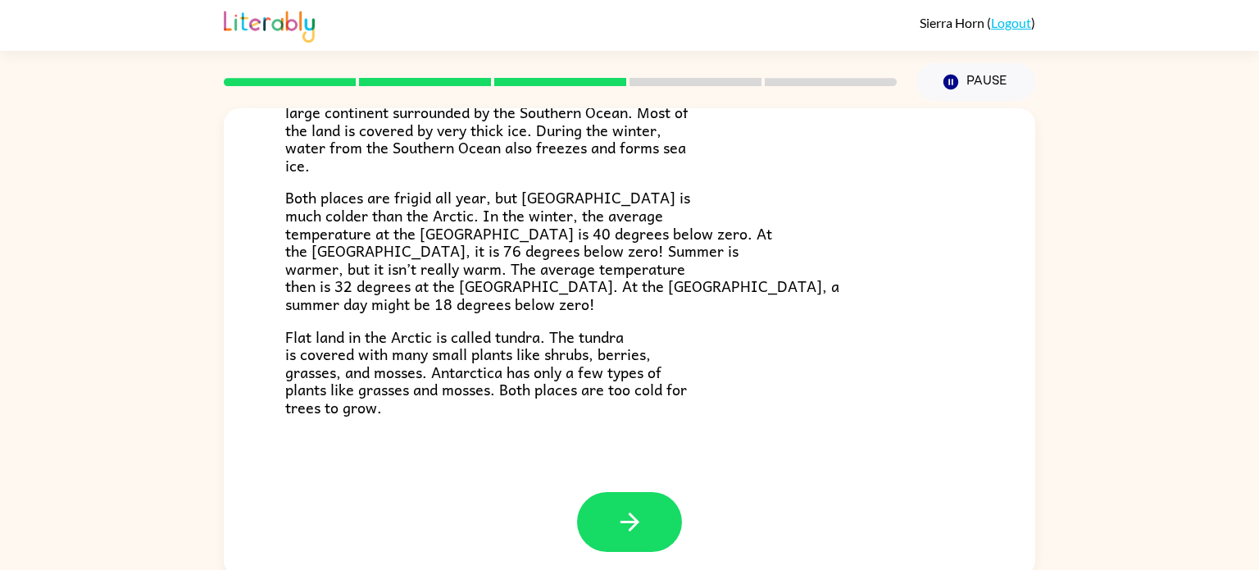
scroll to position [344, 0]
click at [440, 264] on span "Both places are frigid all year, but [GEOGRAPHIC_DATA] is much colder than the …" at bounding box center [562, 252] width 554 height 130
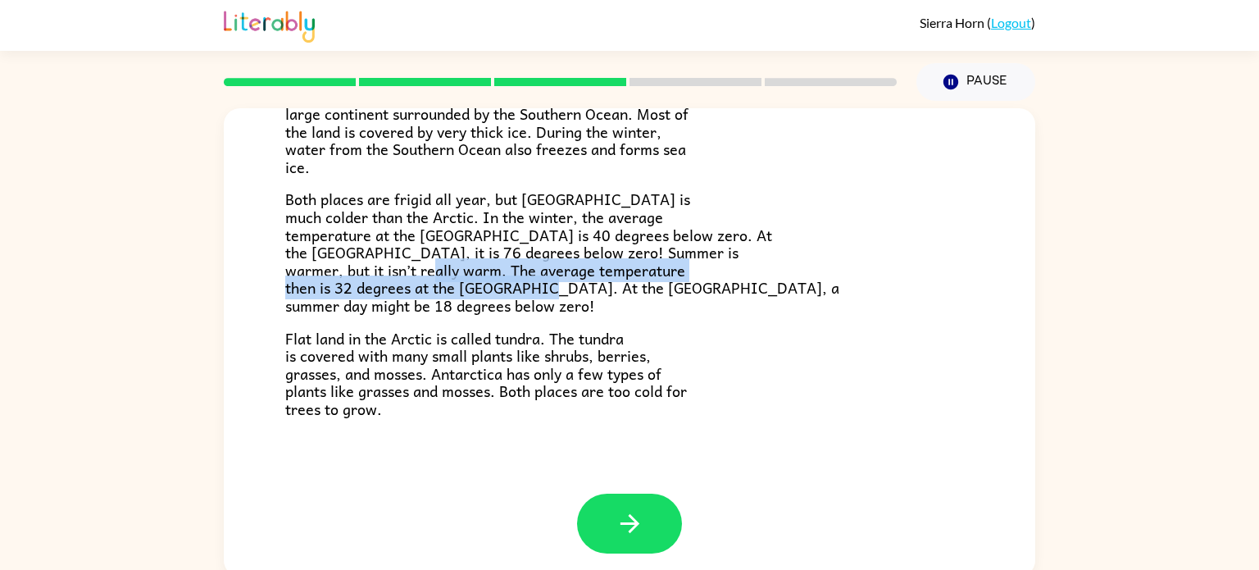
drag, startPoint x: 588, startPoint y: 274, endPoint x: 678, endPoint y: 284, distance: 90.7
click at [678, 284] on p "Both places are frigid all year, but [GEOGRAPHIC_DATA] is much colder than the …" at bounding box center [629, 252] width 688 height 124
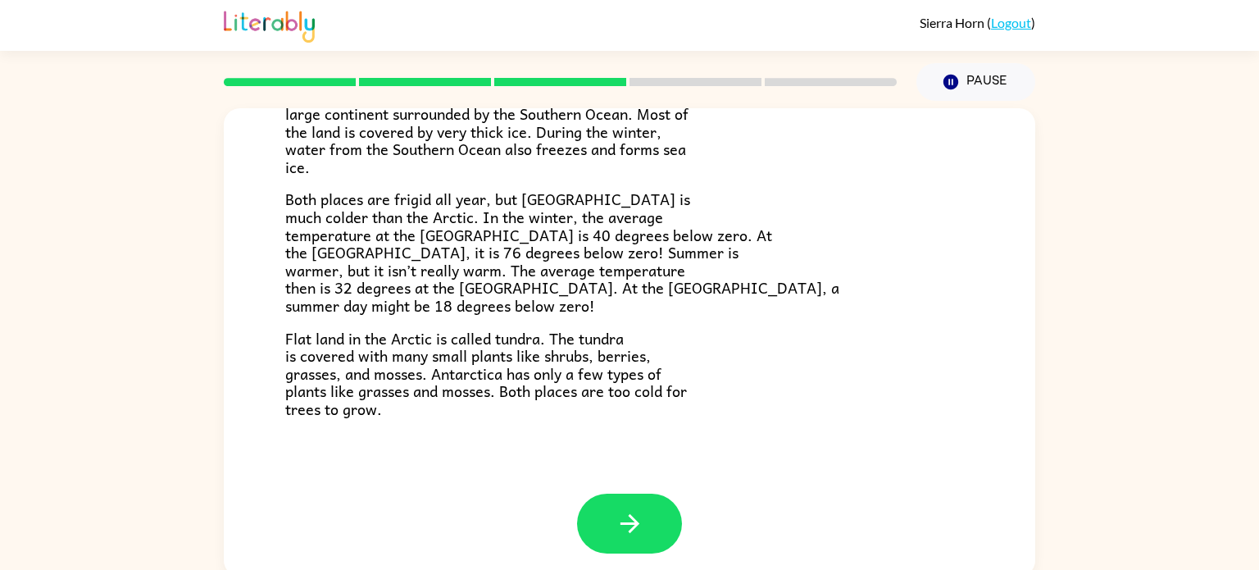
click at [722, 302] on p "Both places are frigid all year, but [GEOGRAPHIC_DATA] is much colder than the …" at bounding box center [629, 252] width 688 height 124
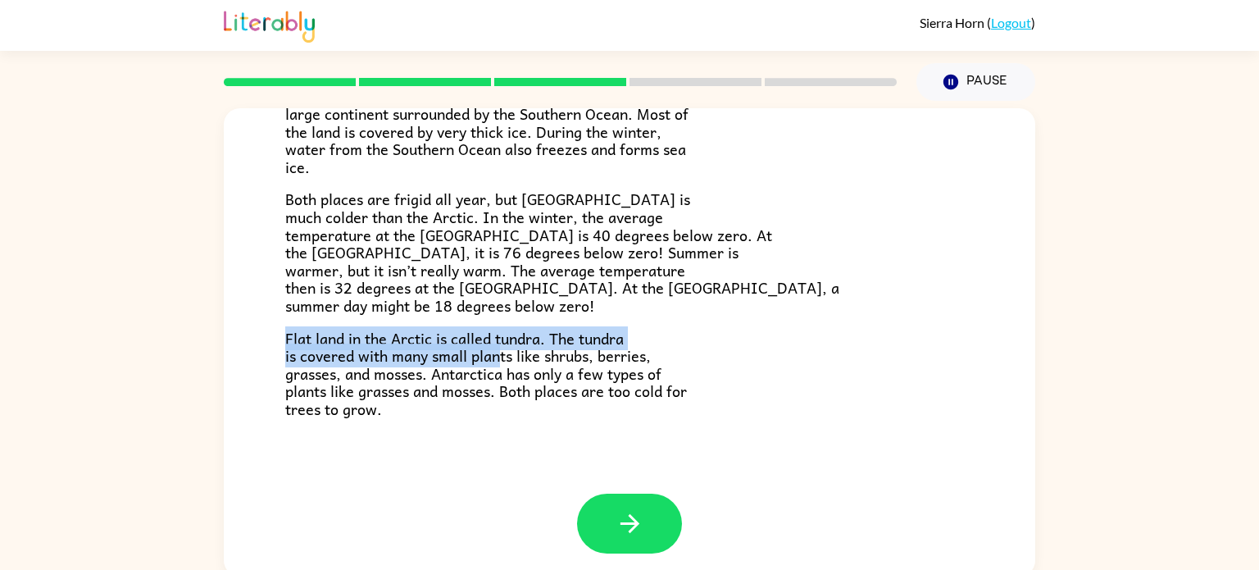
drag, startPoint x: 280, startPoint y: 338, endPoint x: 502, endPoint y: 355, distance: 221.9
click at [502, 355] on div "The Arctic and [GEOGRAPHIC_DATA] Have you heard of the Arctic and [GEOGRAPHIC_D…" at bounding box center [629, 128] width 811 height 729
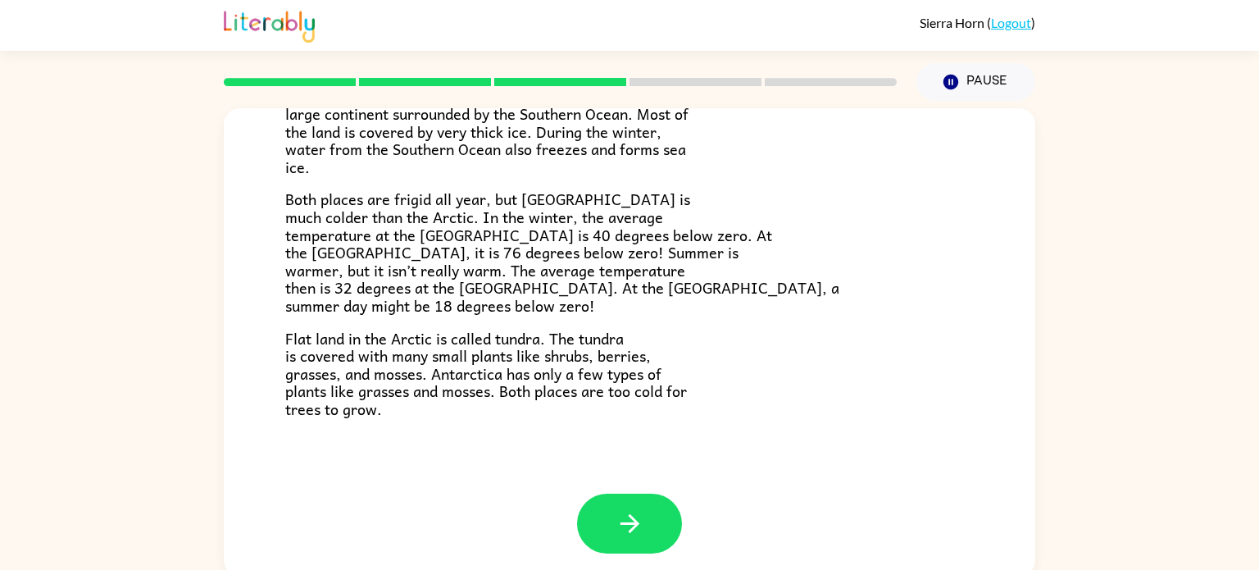
click at [661, 401] on span "Flat land in the Arctic is called tundra. The tundra is covered with many small…" at bounding box center [486, 373] width 402 height 94
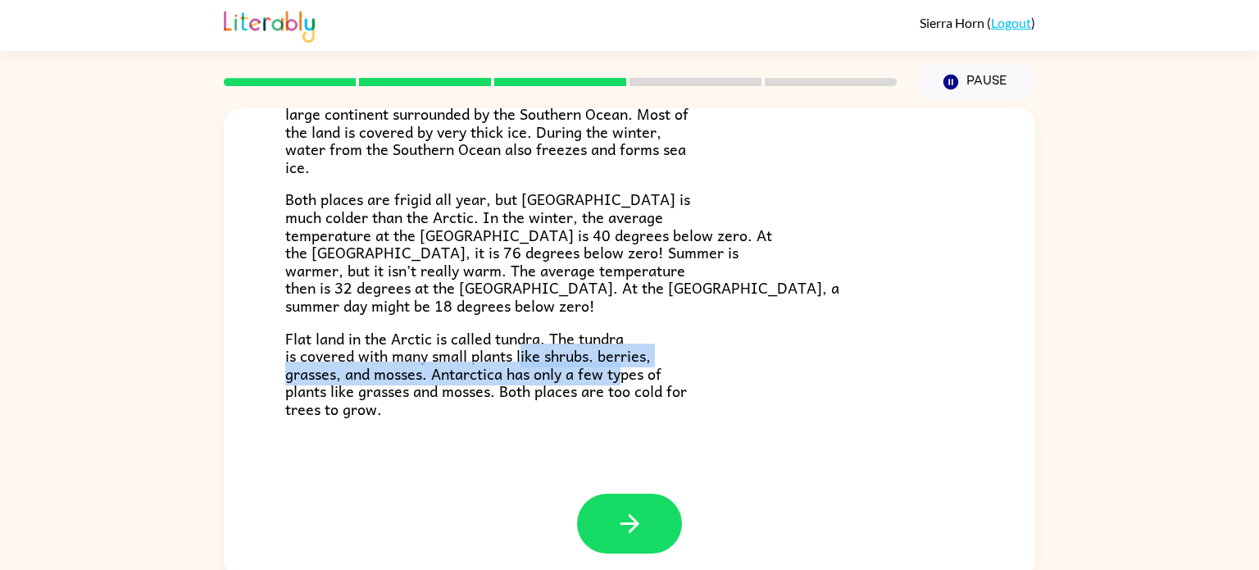
drag, startPoint x: 523, startPoint y: 356, endPoint x: 621, endPoint y: 369, distance: 99.1
click at [621, 369] on span "Flat land in the Arctic is called tundra. The tundra is covered with many small…" at bounding box center [486, 373] width 402 height 94
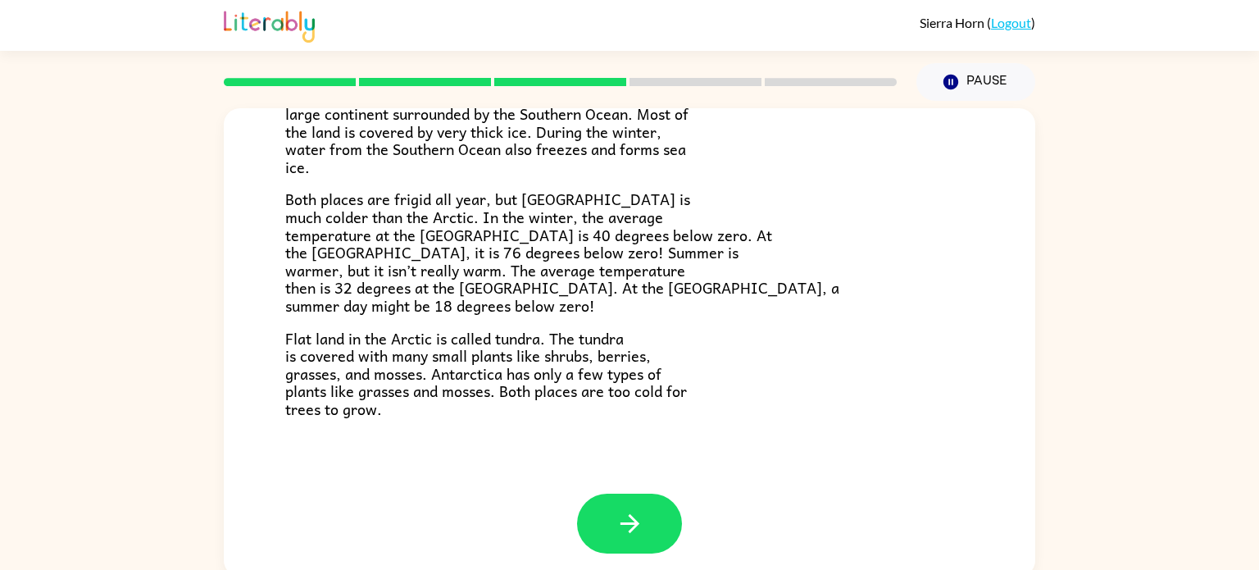
click at [499, 455] on div "The Arctic and [GEOGRAPHIC_DATA] Have you heard of the Arctic and [GEOGRAPHIC_D…" at bounding box center [629, 128] width 811 height 729
click at [642, 506] on button "button" at bounding box center [629, 523] width 105 height 60
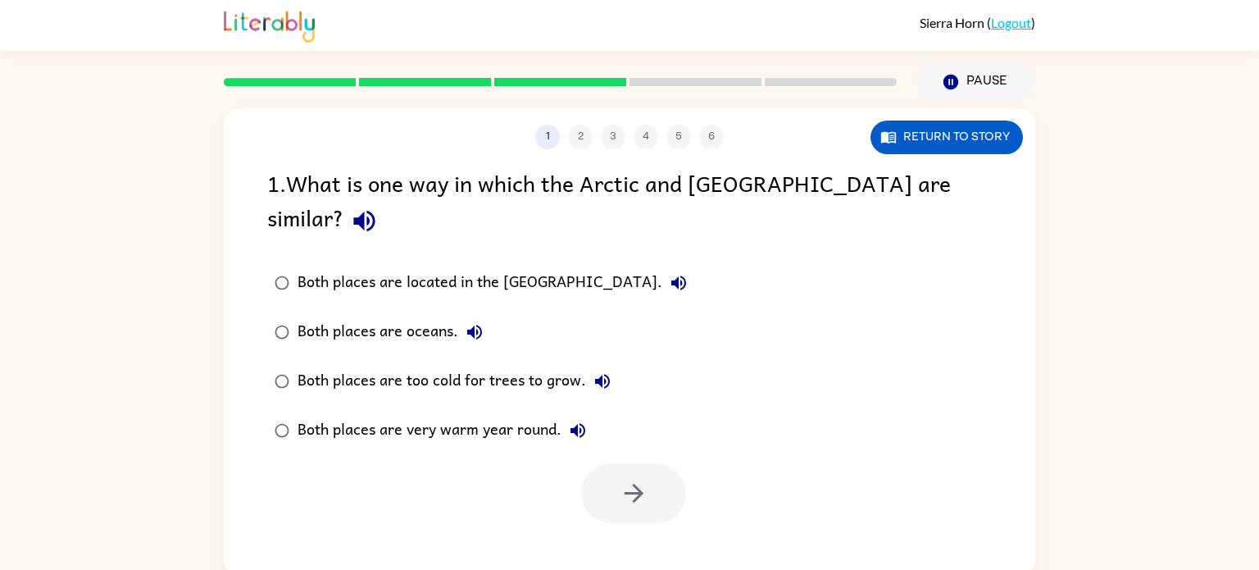
scroll to position [0, 0]
click at [379, 207] on icon "button" at bounding box center [364, 221] width 29 height 29
click at [669, 273] on icon "button" at bounding box center [679, 283] width 20 height 20
click at [486, 316] on button "Both places are oceans." at bounding box center [474, 332] width 33 height 33
click at [605, 374] on icon "button" at bounding box center [602, 381] width 15 height 15
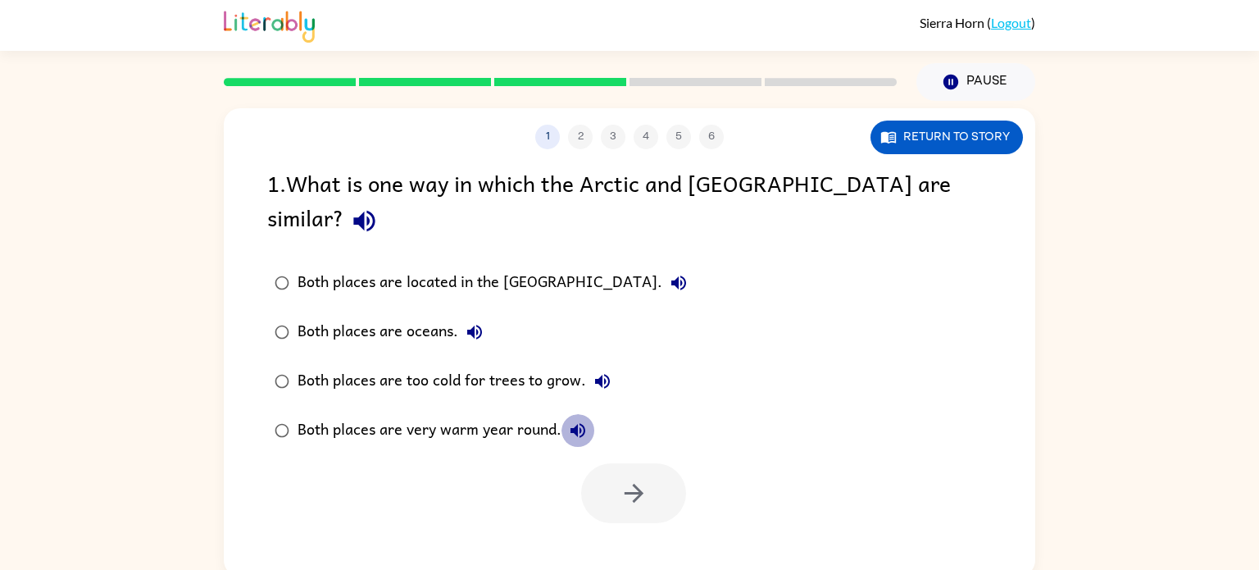
click at [572, 420] on icon "button" at bounding box center [578, 430] width 20 height 20
click at [540, 365] on div "Both places are too cold for trees to grow." at bounding box center [457, 381] width 321 height 33
click at [639, 479] on icon "button" at bounding box center [634, 493] width 29 height 29
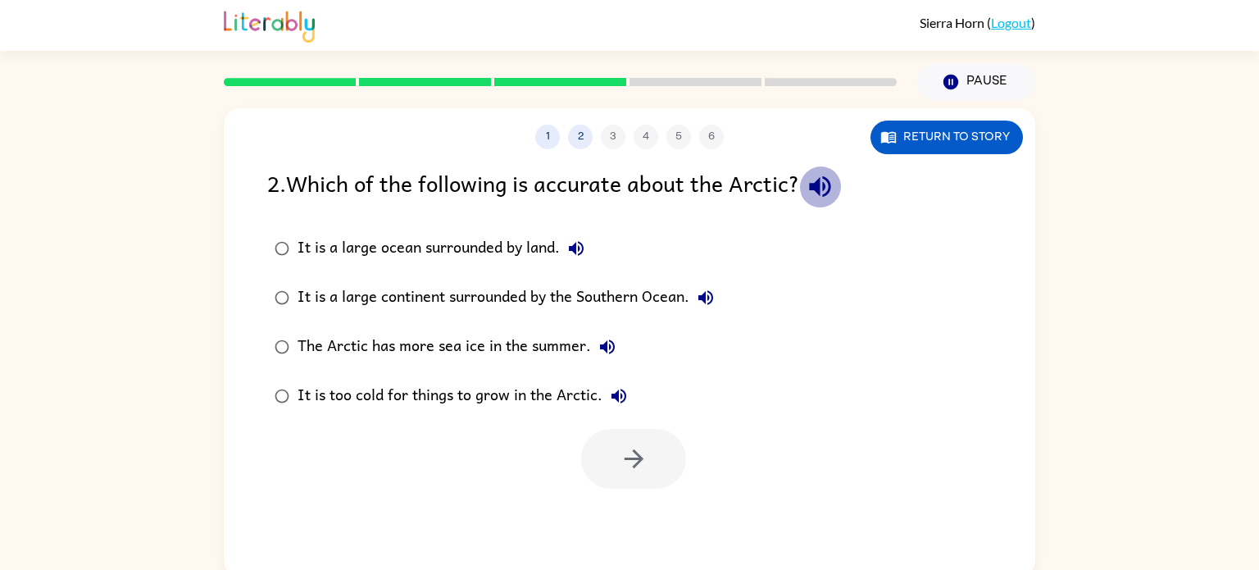
click at [818, 193] on icon "button" at bounding box center [820, 186] width 29 height 29
click at [583, 242] on icon "button" at bounding box center [576, 248] width 20 height 20
click at [710, 296] on icon "button" at bounding box center [705, 297] width 15 height 15
click at [601, 354] on icon "button" at bounding box center [607, 347] width 20 height 20
click at [617, 397] on icon "button" at bounding box center [618, 395] width 15 height 15
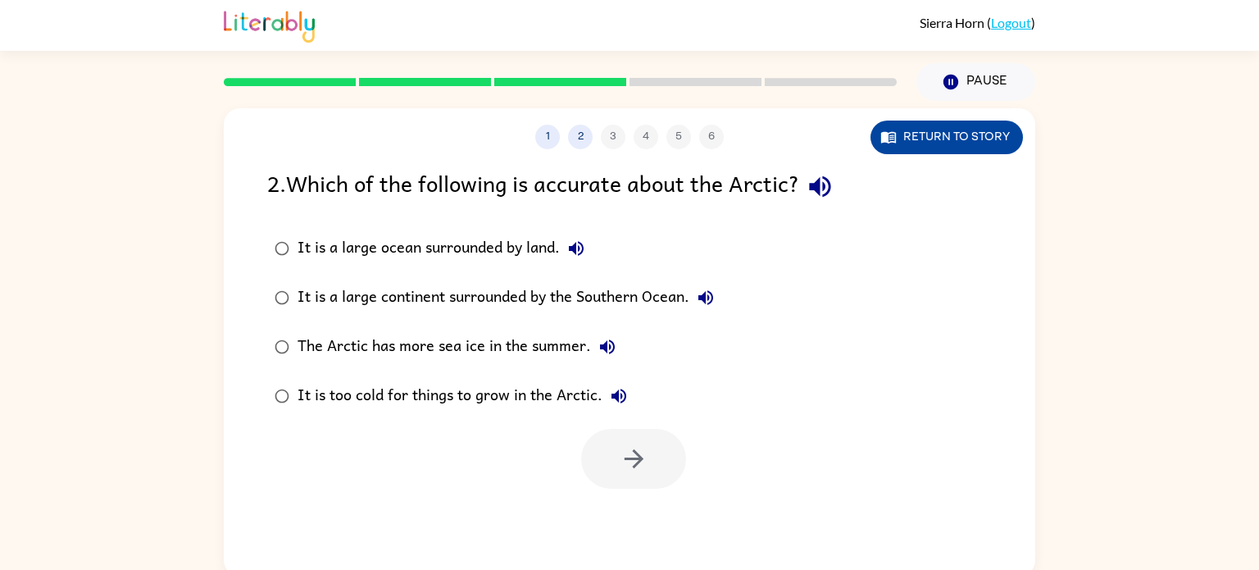
click at [902, 152] on button "Return to story" at bounding box center [946, 137] width 152 height 34
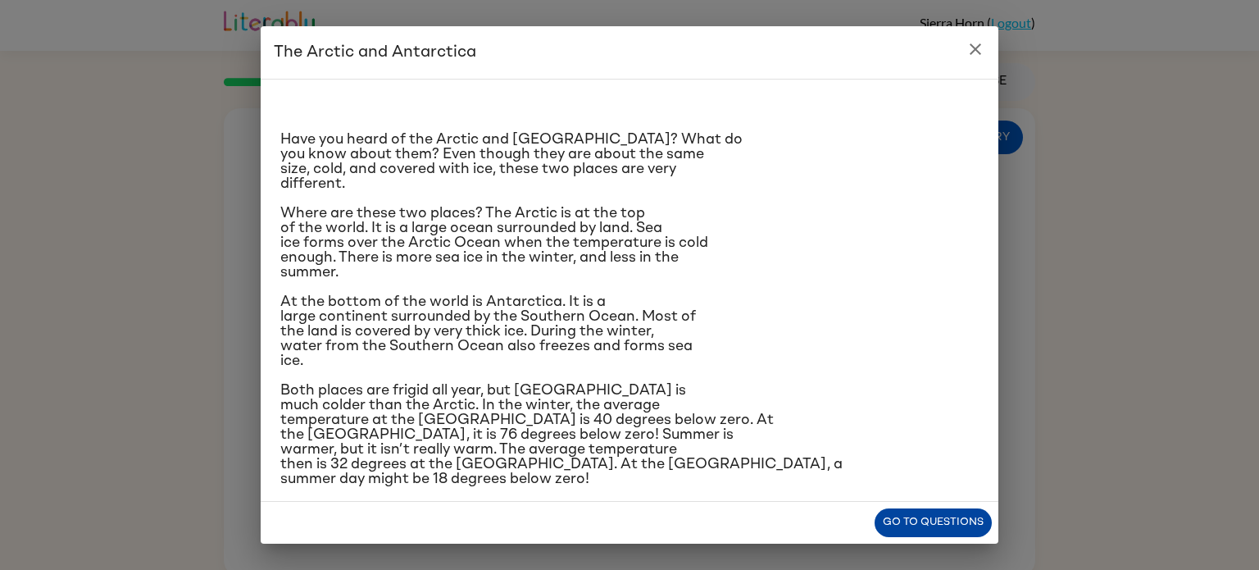
click at [958, 519] on button "Go to questions" at bounding box center [932, 522] width 117 height 29
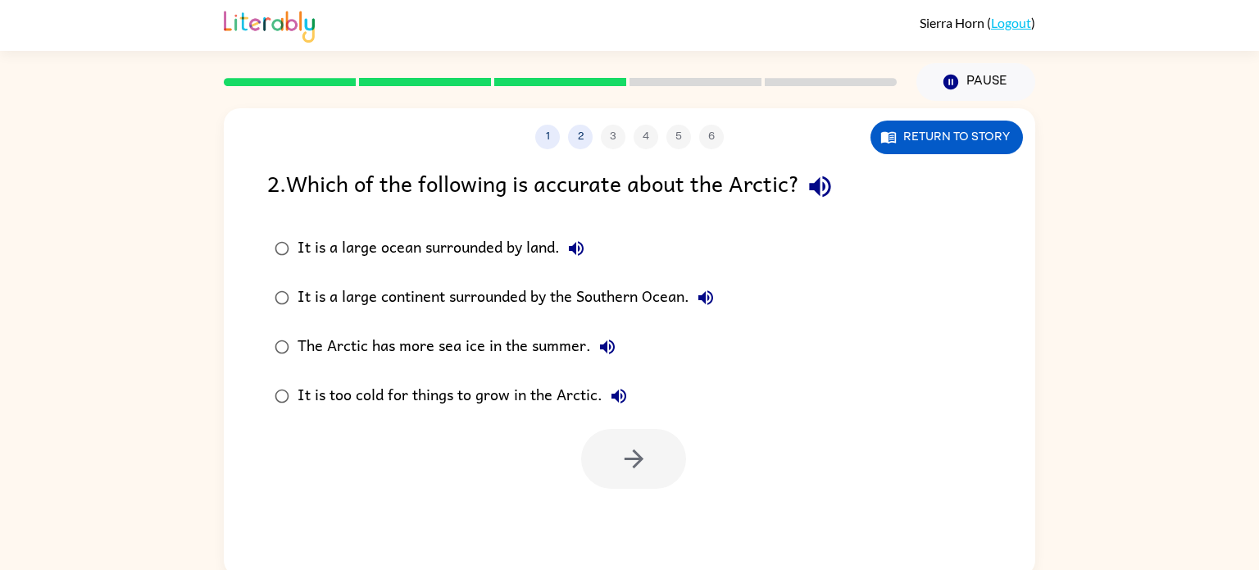
click at [533, 399] on div "It is too cold for things to grow in the Arctic." at bounding box center [466, 395] width 338 height 33
click at [519, 346] on div "The Arctic has more sea ice in the summer." at bounding box center [460, 346] width 326 height 33
click at [614, 459] on button "button" at bounding box center [633, 459] width 105 height 60
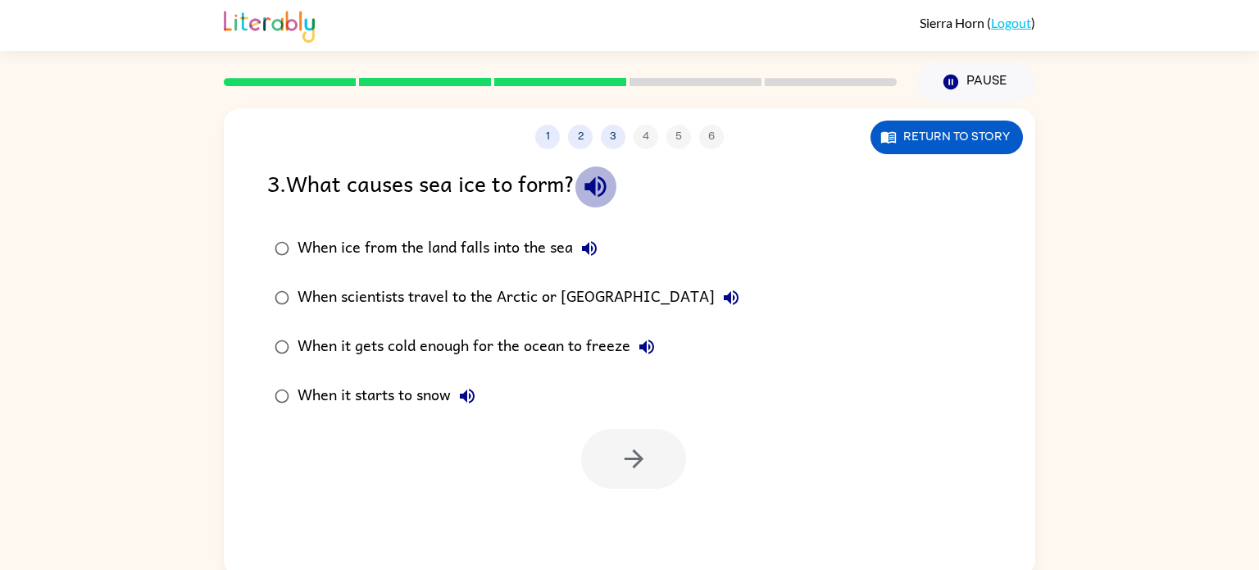
click at [593, 191] on icon "button" at bounding box center [595, 186] width 29 height 29
click at [597, 235] on button "When ice from the land falls into the sea" at bounding box center [589, 248] width 33 height 33
click at [721, 293] on icon "button" at bounding box center [731, 298] width 20 height 20
click at [656, 338] on button "When it gets cold enough for the ocean to freeze" at bounding box center [646, 346] width 33 height 33
click at [476, 399] on icon "button" at bounding box center [467, 396] width 20 height 20
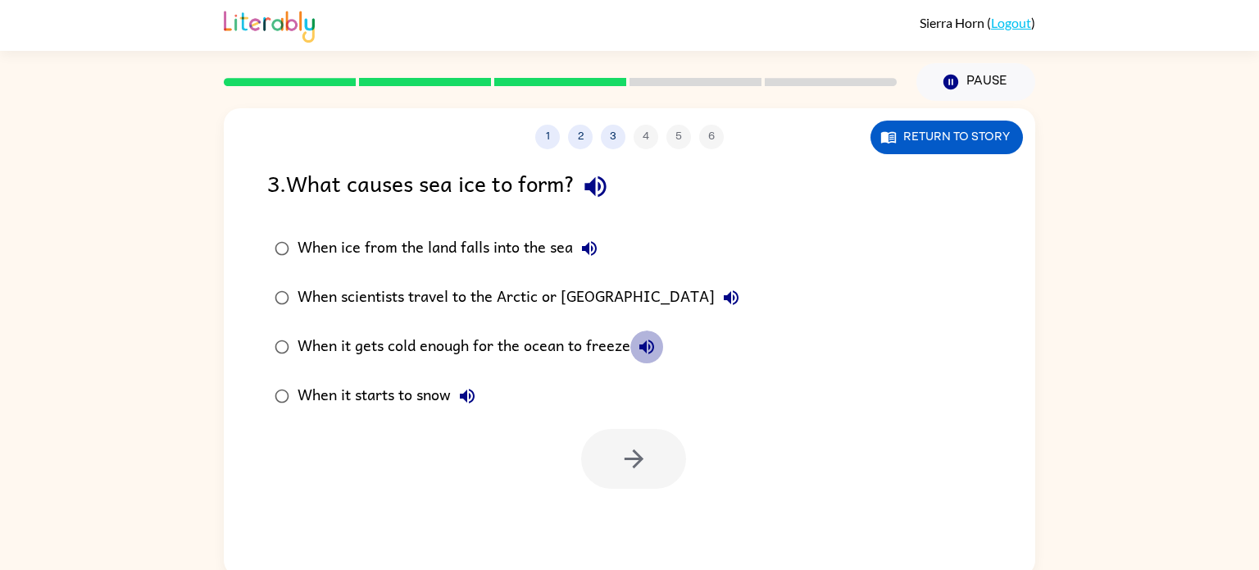
click at [645, 346] on icon "button" at bounding box center [646, 346] width 15 height 15
click at [552, 341] on div "When it gets cold enough for the ocean to freeze" at bounding box center [479, 346] width 365 height 33
click at [642, 470] on icon "button" at bounding box center [634, 458] width 29 height 29
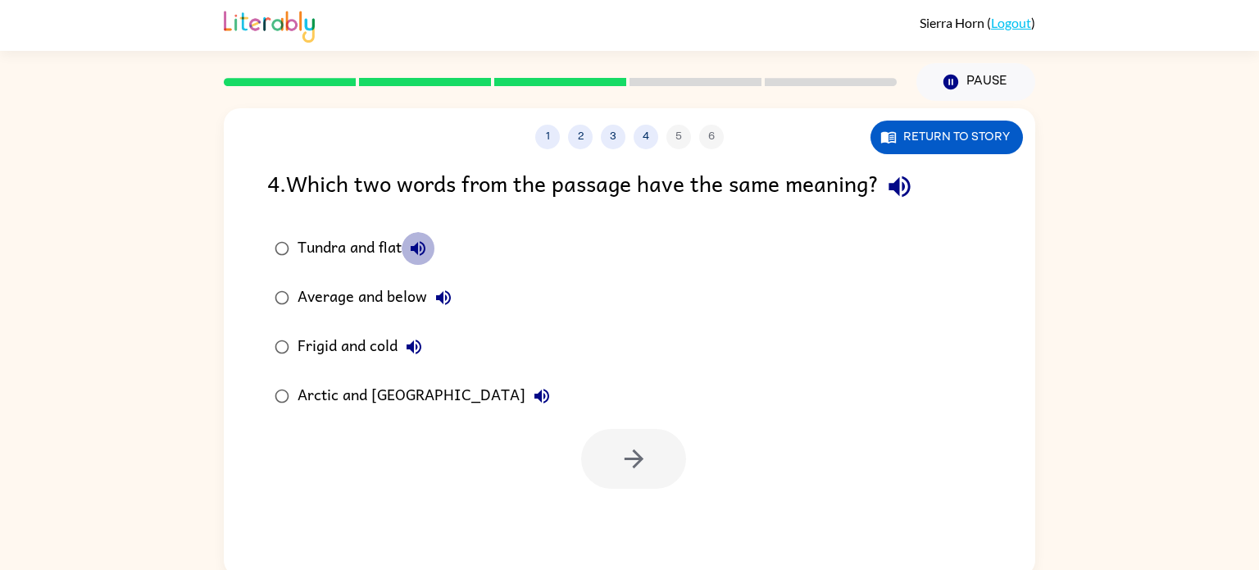
click at [420, 236] on button "Tundra and flat" at bounding box center [418, 248] width 33 height 33
click at [449, 293] on icon "button" at bounding box center [444, 298] width 20 height 20
click at [420, 338] on icon "button" at bounding box center [414, 347] width 20 height 20
click at [384, 344] on div "Frigid and cold" at bounding box center [363, 346] width 133 height 33
click at [654, 456] on button "button" at bounding box center [633, 459] width 105 height 60
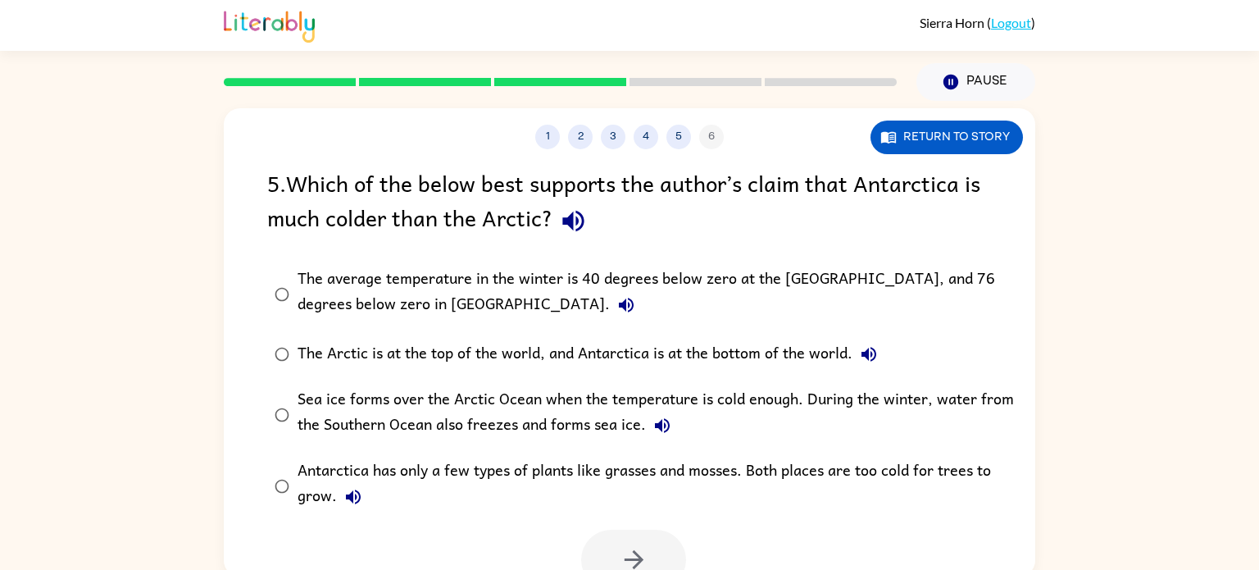
click at [582, 227] on icon "button" at bounding box center [572, 221] width 21 height 21
click at [619, 311] on icon "button" at bounding box center [626, 304] width 15 height 15
click at [339, 304] on div "The average temperature in the winter is 40 degrees below zero at the [GEOGRAPH…" at bounding box center [655, 293] width 716 height 55
click at [645, 559] on icon "button" at bounding box center [634, 559] width 29 height 29
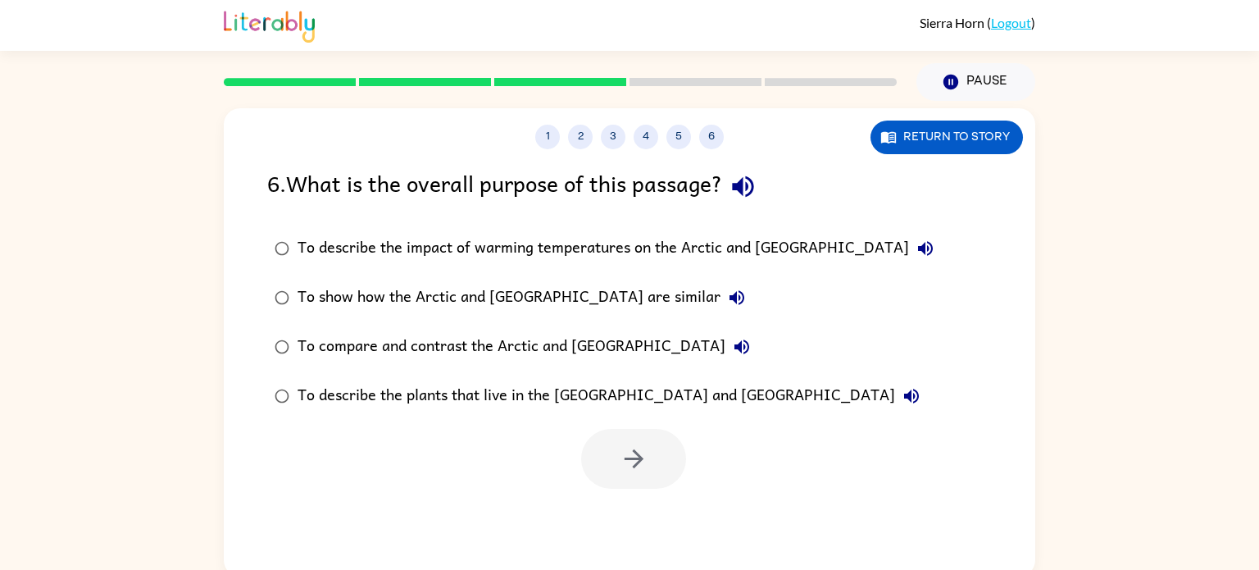
click at [751, 184] on icon "button" at bounding box center [742, 186] width 21 height 21
click at [918, 248] on icon "button" at bounding box center [925, 248] width 15 height 15
click at [727, 306] on icon "button" at bounding box center [737, 298] width 20 height 20
click at [727, 302] on icon "button" at bounding box center [737, 298] width 20 height 20
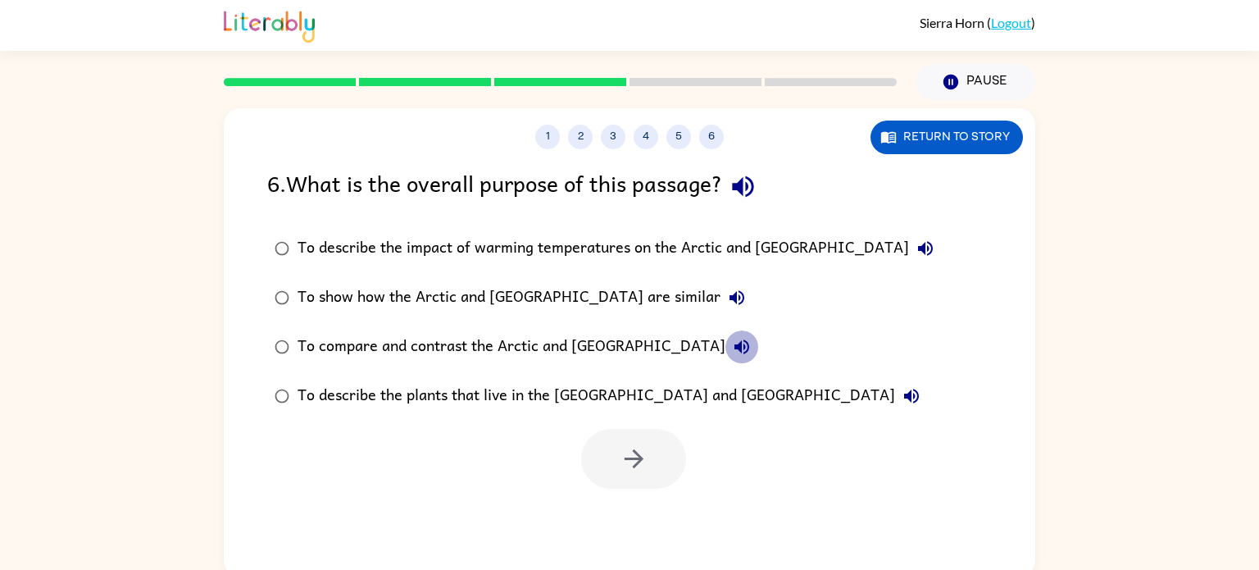
click at [734, 352] on icon "button" at bounding box center [741, 346] width 15 height 15
click at [309, 329] on label "To compare and contrast the Arctic and [GEOGRAPHIC_DATA]" at bounding box center [604, 346] width 692 height 49
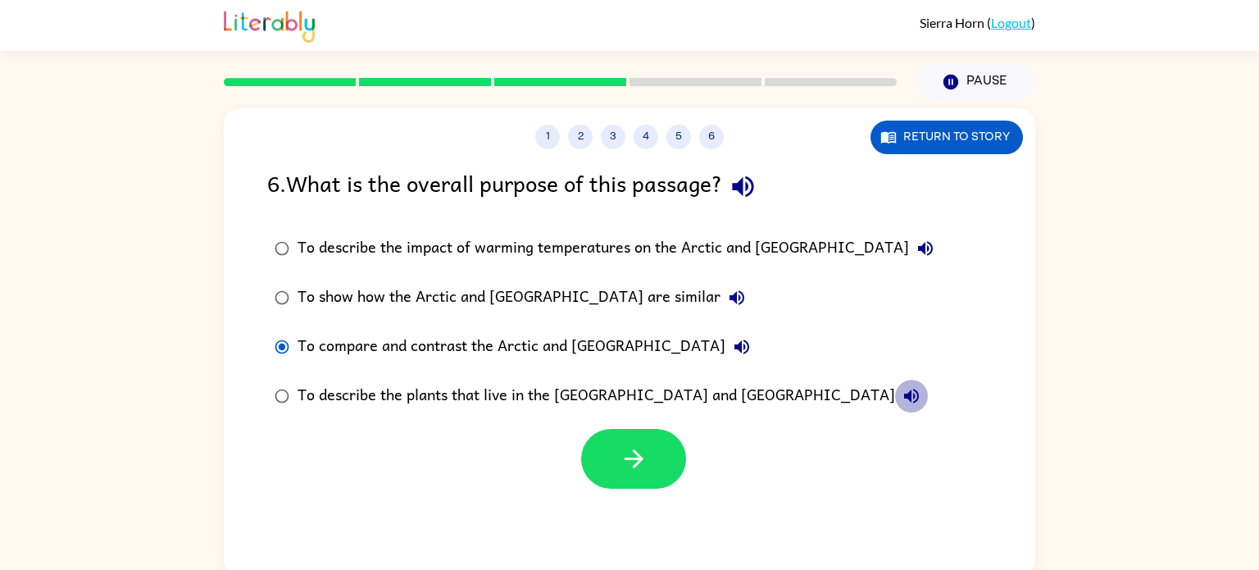
click at [895, 384] on button "To describe the plants that live in the [GEOGRAPHIC_DATA] and [GEOGRAPHIC_DATA]" at bounding box center [911, 395] width 33 height 33
click at [614, 464] on button "button" at bounding box center [633, 459] width 105 height 60
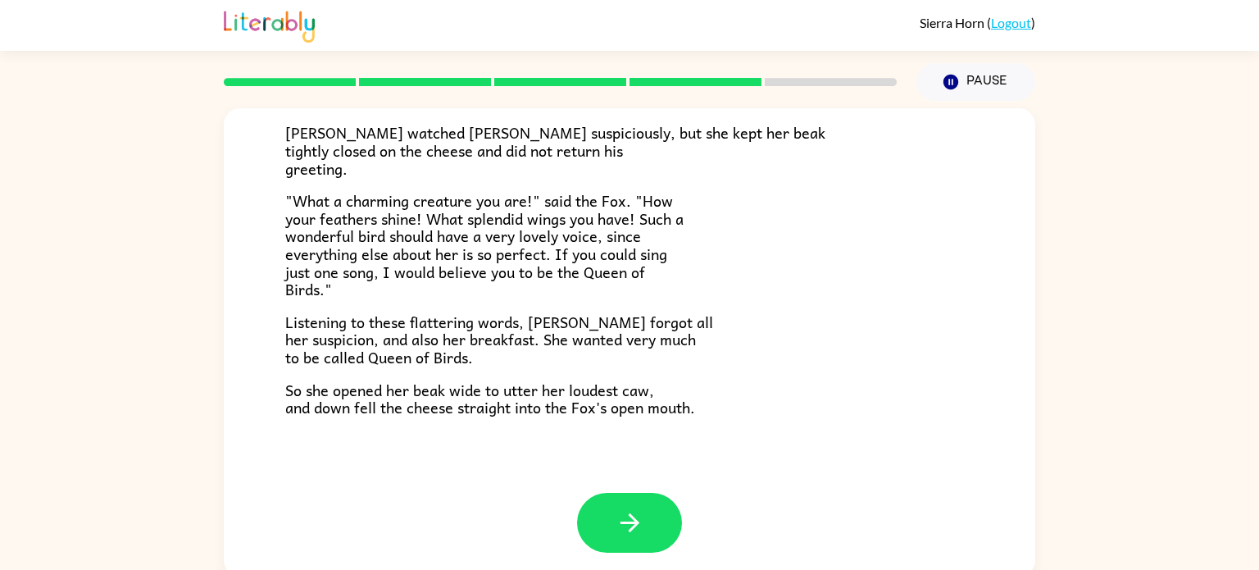
scroll to position [7, 0]
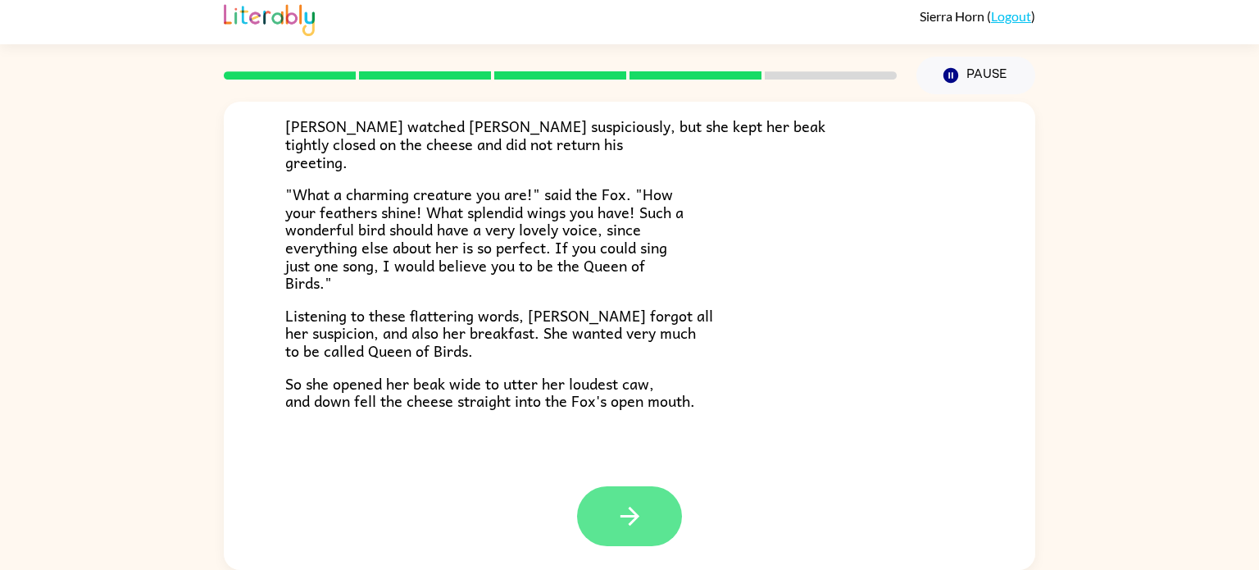
click at [624, 511] on icon "button" at bounding box center [629, 516] width 29 height 29
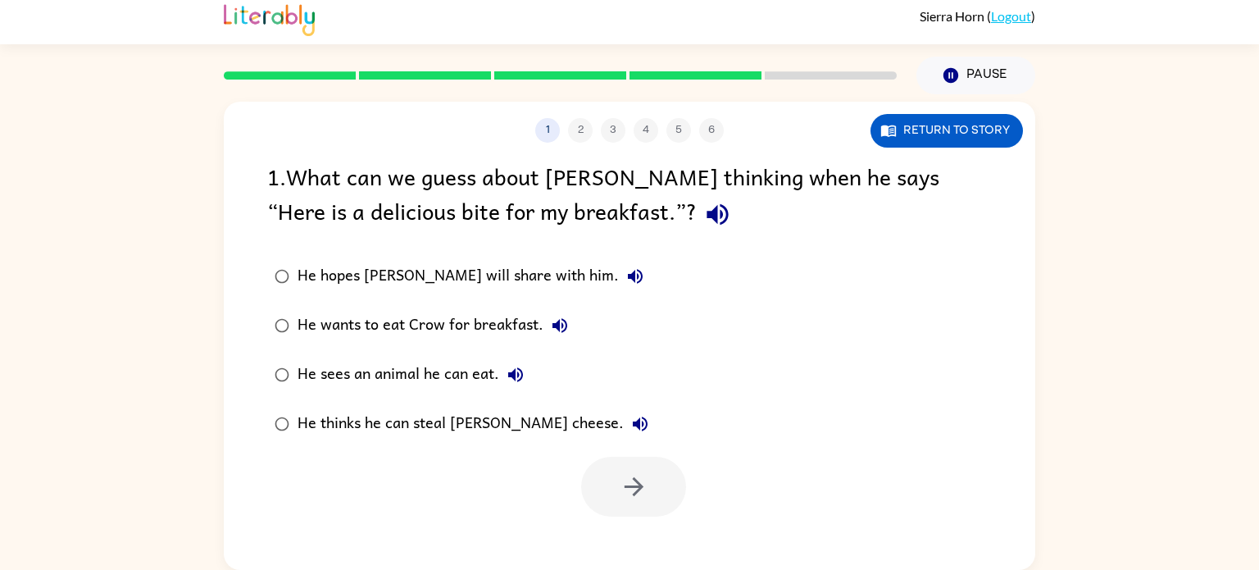
scroll to position [0, 0]
click at [706, 215] on icon "button" at bounding box center [716, 214] width 21 height 21
click at [619, 275] on button "He hopes [PERSON_NAME] will share with him." at bounding box center [635, 276] width 33 height 33
click at [551, 325] on icon "button" at bounding box center [560, 326] width 20 height 20
click at [524, 366] on icon "button" at bounding box center [516, 375] width 20 height 20
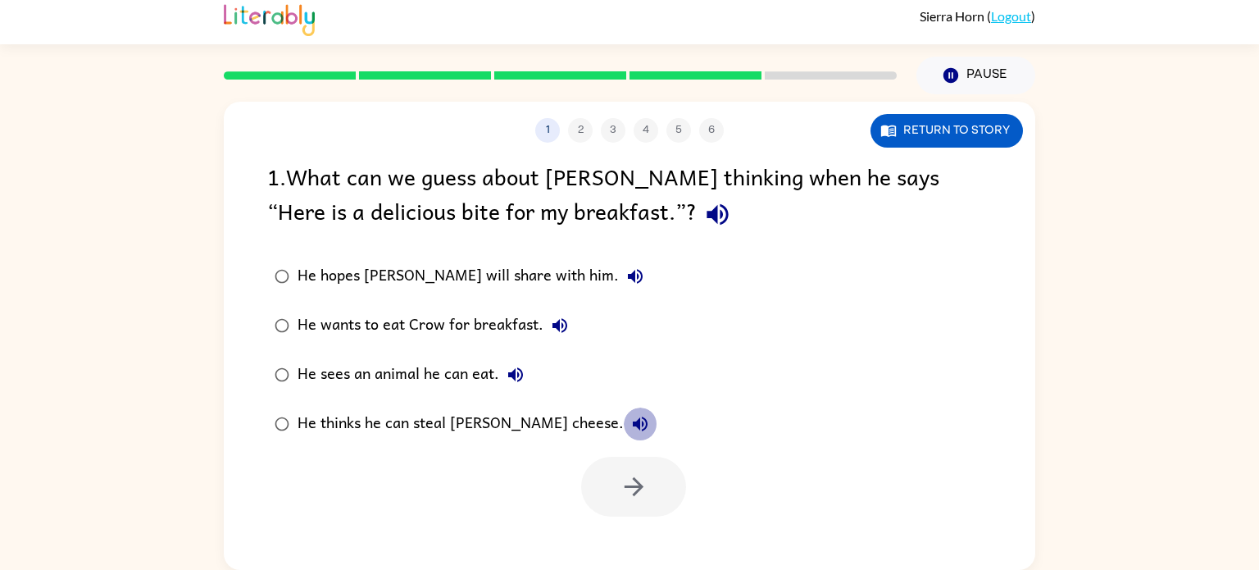
click at [633, 424] on icon "button" at bounding box center [640, 423] width 15 height 15
click at [514, 427] on div "He thinks he can steal [PERSON_NAME] cheese." at bounding box center [476, 423] width 359 height 33
click at [604, 479] on button "button" at bounding box center [633, 486] width 105 height 60
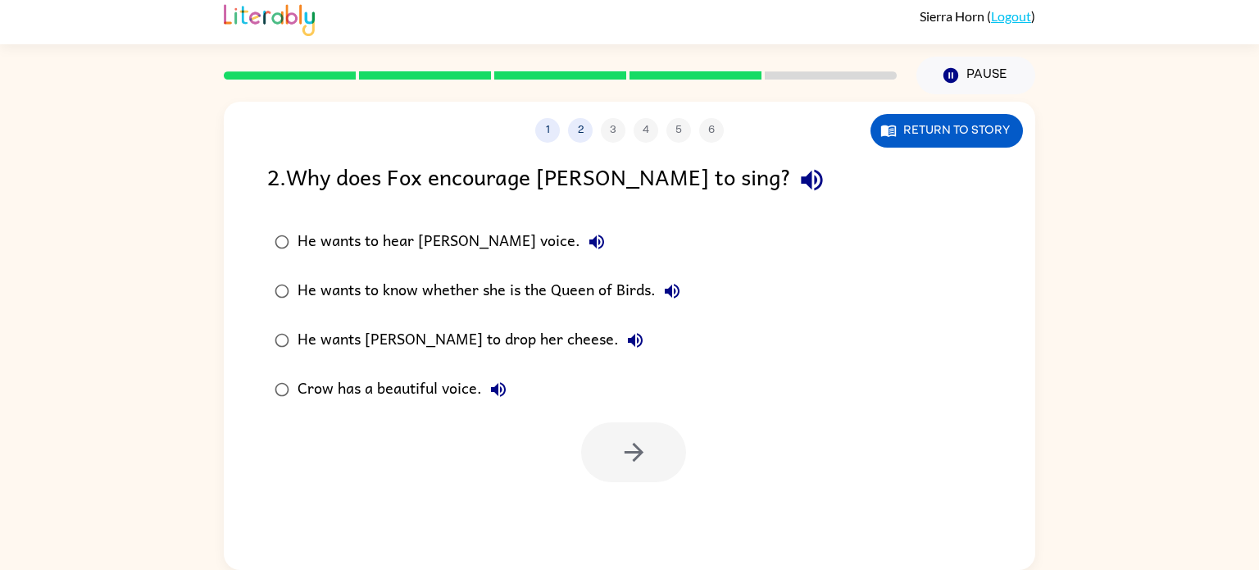
click at [797, 175] on icon "button" at bounding box center [811, 180] width 29 height 29
click at [669, 287] on icon "button" at bounding box center [672, 291] width 20 height 20
click at [628, 337] on icon "button" at bounding box center [635, 340] width 15 height 15
click at [490, 344] on div "He wants [PERSON_NAME] to drop her cheese." at bounding box center [474, 340] width 354 height 33
click at [649, 461] on button "button" at bounding box center [633, 452] width 105 height 60
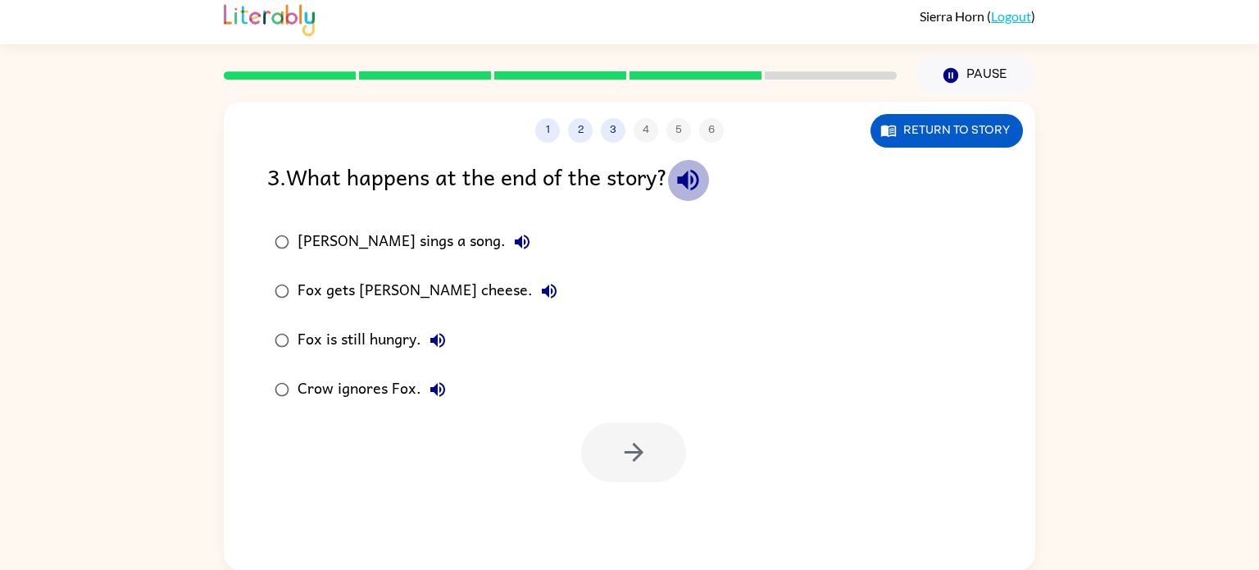
click at [685, 183] on icon "button" at bounding box center [687, 180] width 21 height 21
click at [533, 288] on button "Fox gets [PERSON_NAME] cheese." at bounding box center [549, 291] width 33 height 33
click at [379, 280] on div "Fox gets [PERSON_NAME] cheese." at bounding box center [431, 291] width 268 height 33
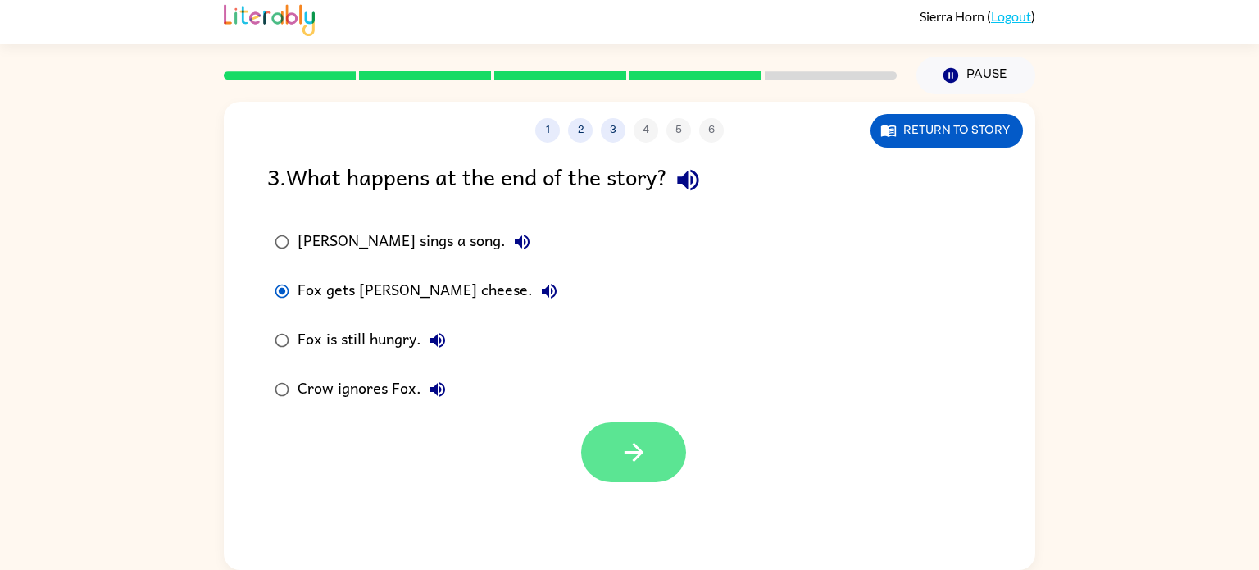
click at [643, 465] on icon "button" at bounding box center [634, 452] width 29 height 29
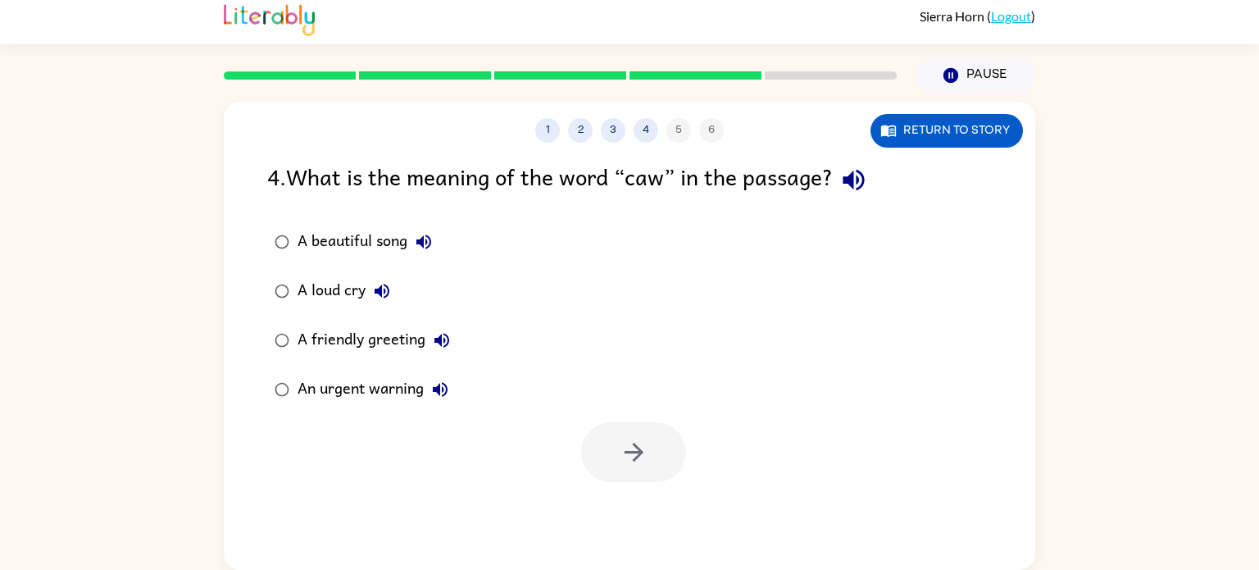
click at [863, 193] on icon "button" at bounding box center [853, 180] width 29 height 29
click at [856, 187] on icon "button" at bounding box center [852, 180] width 21 height 21
click at [858, 184] on icon "button" at bounding box center [853, 180] width 29 height 29
click at [329, 241] on div "A beautiful song" at bounding box center [368, 241] width 143 height 33
click at [640, 449] on icon "button" at bounding box center [633, 452] width 19 height 19
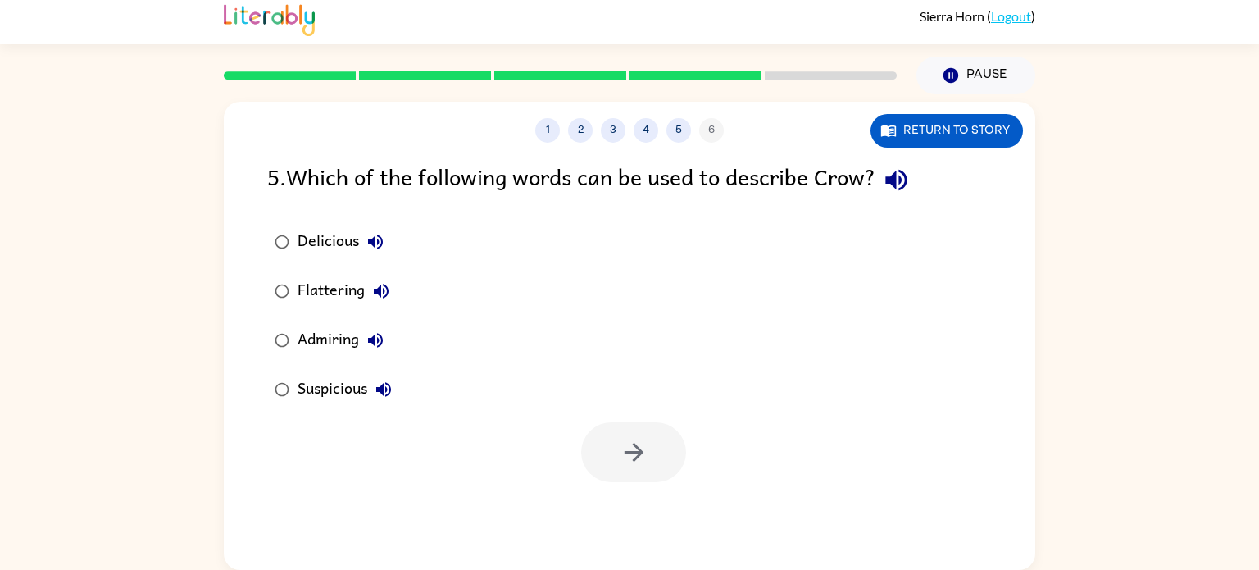
click at [896, 178] on icon "button" at bounding box center [895, 180] width 21 height 21
click at [356, 227] on div "Delicious" at bounding box center [344, 241] width 94 height 33
click at [373, 238] on icon "button" at bounding box center [375, 241] width 15 height 15
click at [392, 285] on button "Flattering" at bounding box center [381, 291] width 33 height 33
click at [380, 338] on icon "button" at bounding box center [375, 340] width 20 height 20
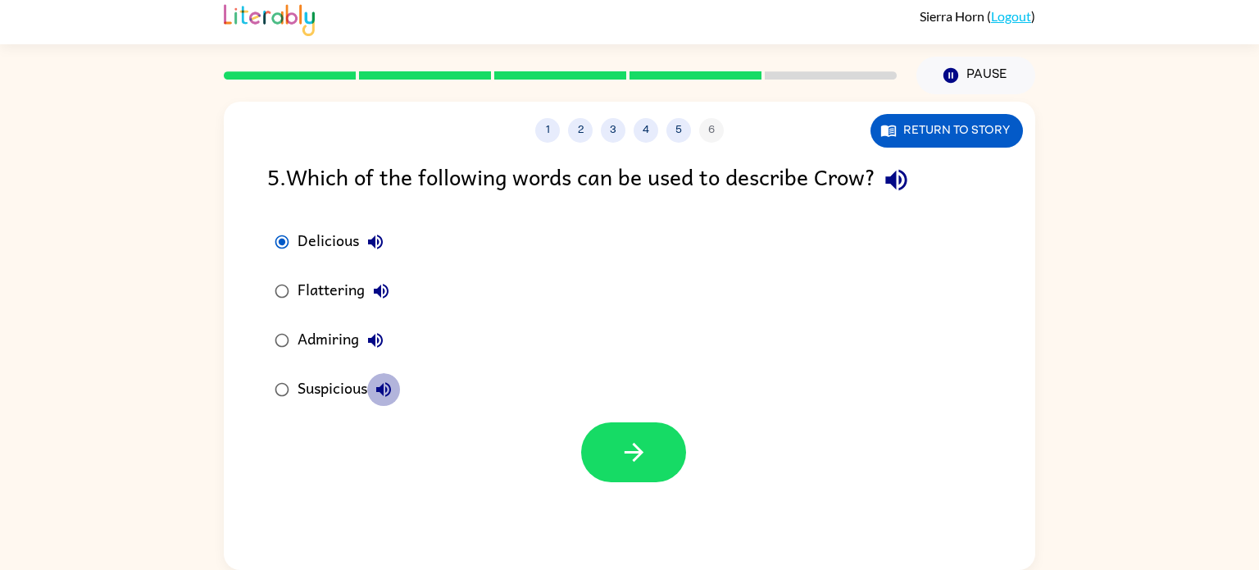
click at [385, 377] on button "Suspicious" at bounding box center [383, 389] width 33 height 33
click at [343, 331] on div "Admiring" at bounding box center [344, 340] width 94 height 33
click at [626, 450] on icon "button" at bounding box center [634, 452] width 29 height 29
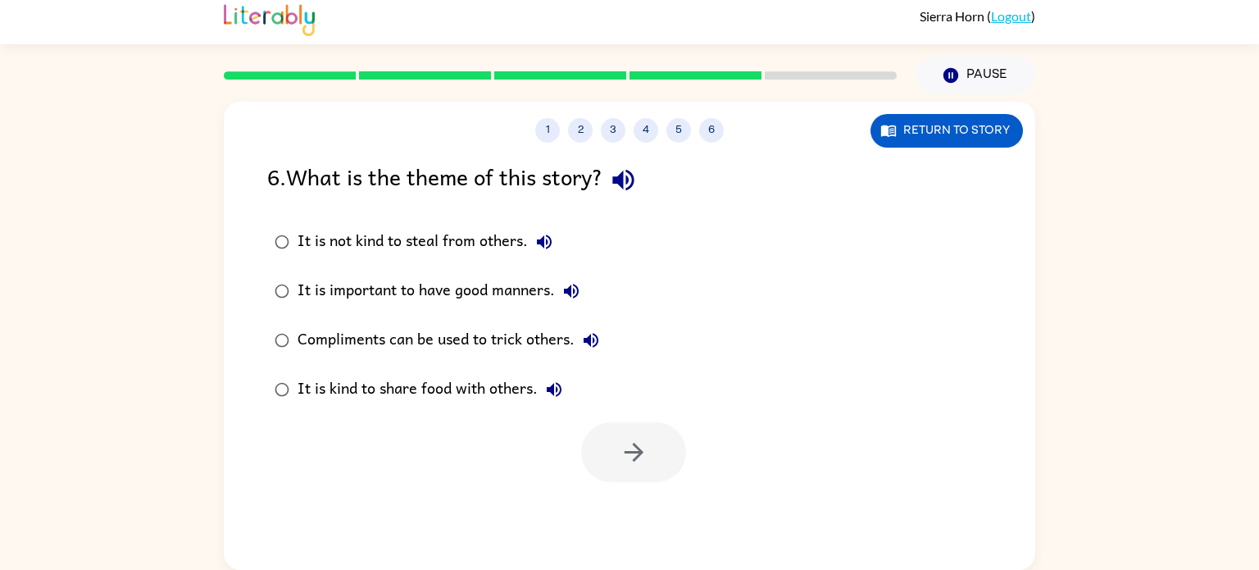
click at [633, 182] on icon "button" at bounding box center [622, 180] width 21 height 21
click at [558, 237] on button "It is not kind to steal from others." at bounding box center [544, 241] width 33 height 33
click at [572, 295] on icon "button" at bounding box center [571, 291] width 15 height 15
click at [593, 336] on icon "button" at bounding box center [591, 340] width 20 height 20
click at [560, 390] on icon "button" at bounding box center [554, 389] width 20 height 20
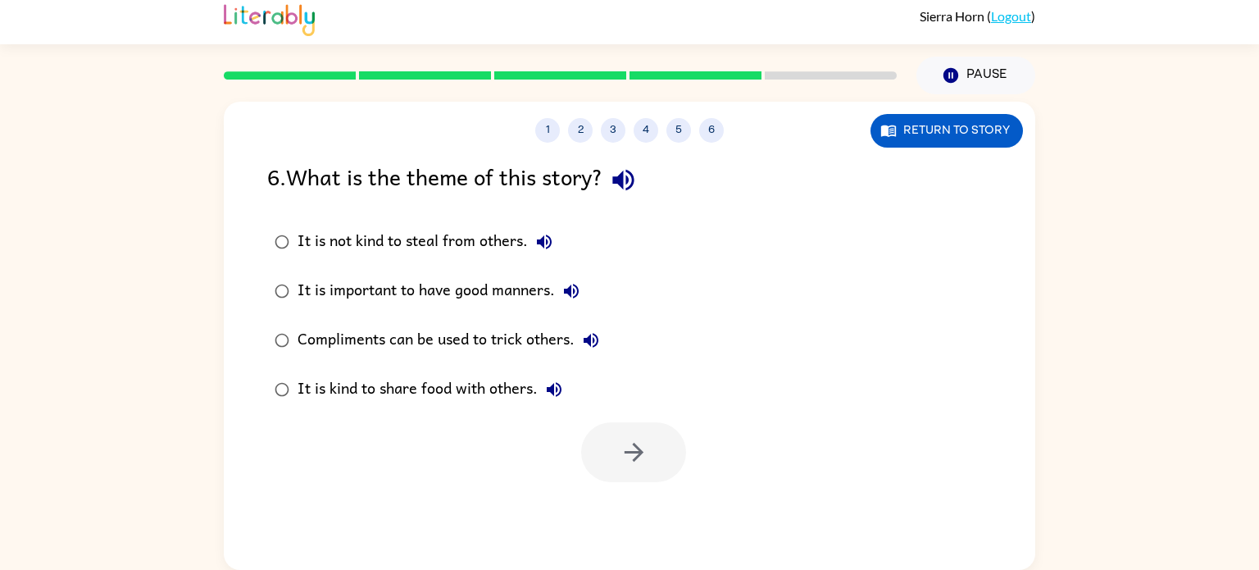
click at [531, 342] on div "Compliments can be used to trick others." at bounding box center [452, 340] width 310 height 33
click at [634, 442] on icon "button" at bounding box center [634, 452] width 29 height 29
